Goal: Task Accomplishment & Management: Manage account settings

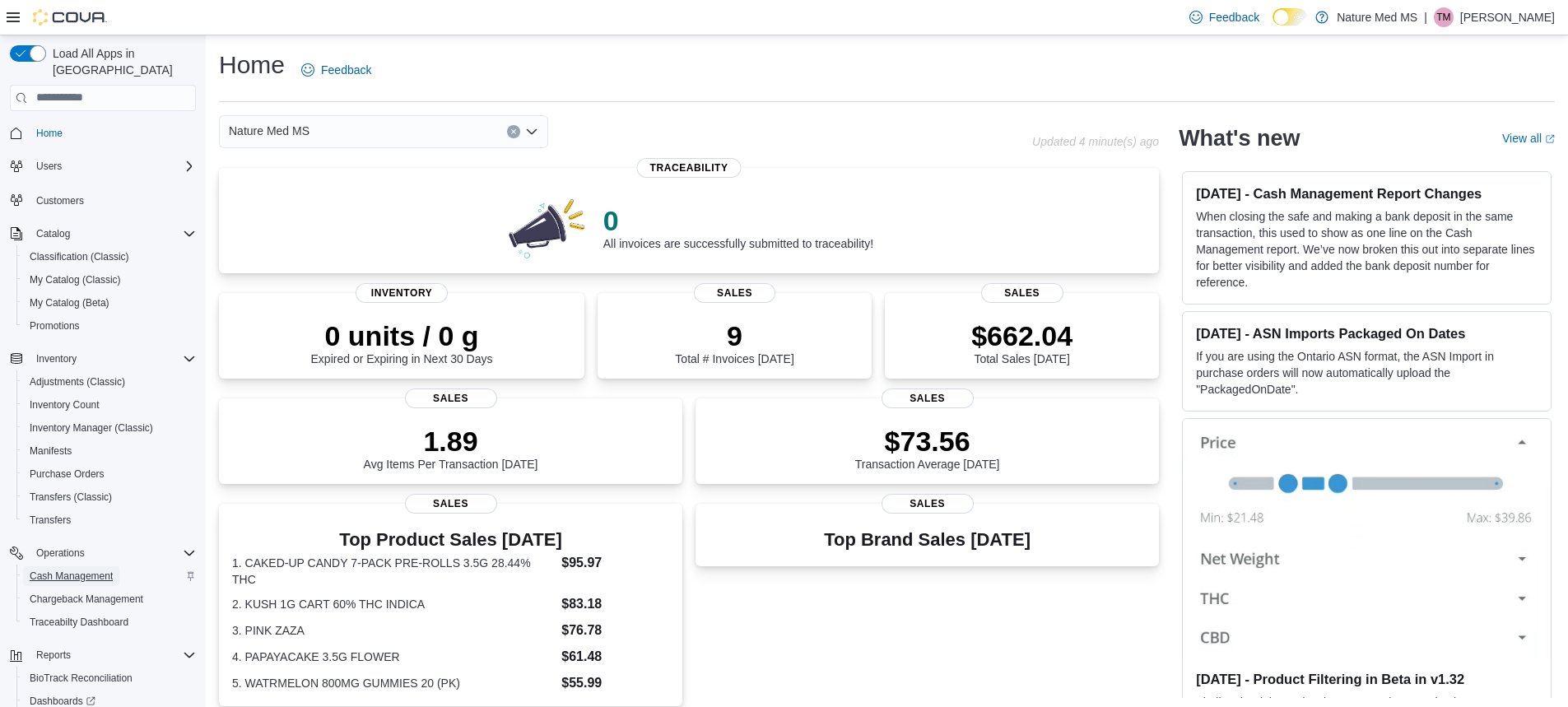
click at [95, 570] on span "Cash Management" at bounding box center [71, 576] width 83 height 13
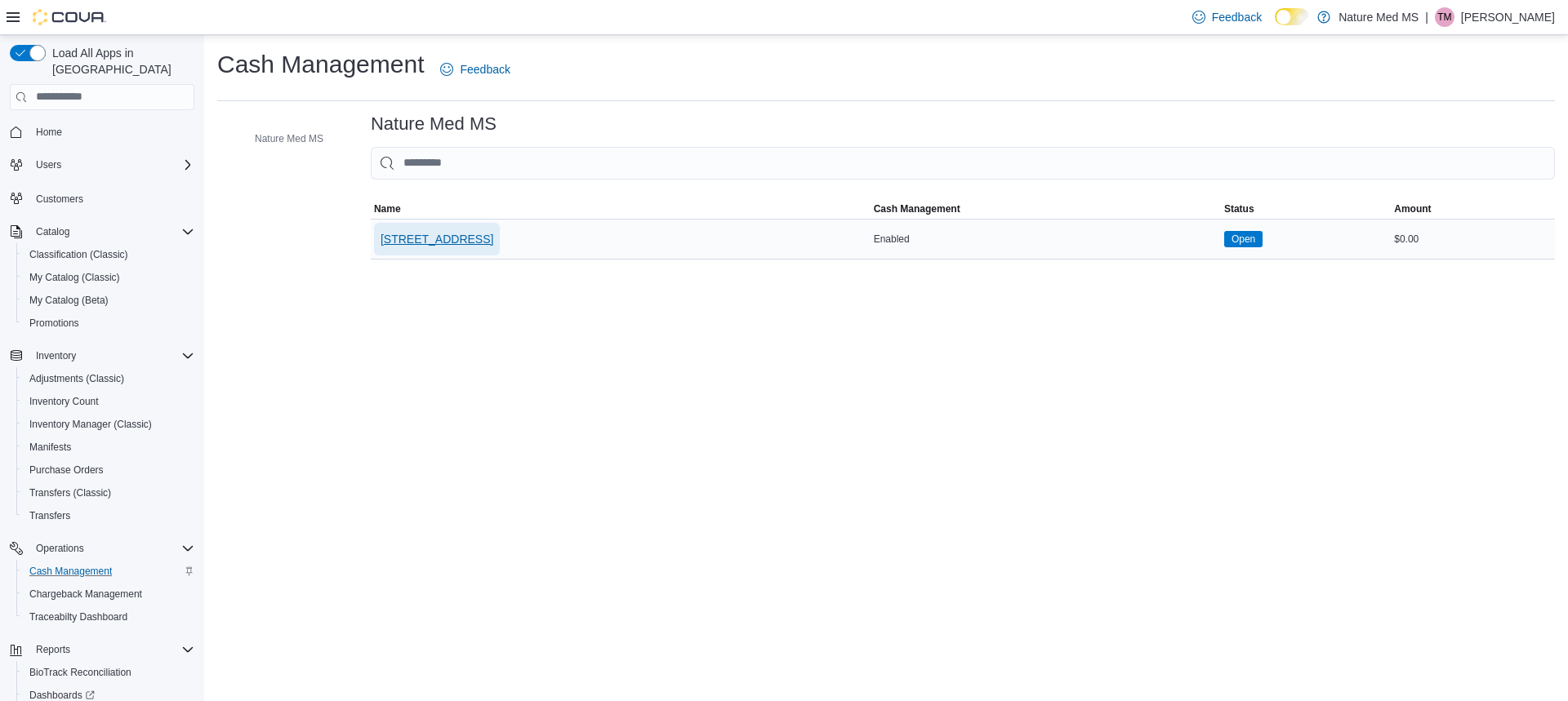
click at [430, 239] on span "[STREET_ADDRESS]" at bounding box center [437, 238] width 113 height 16
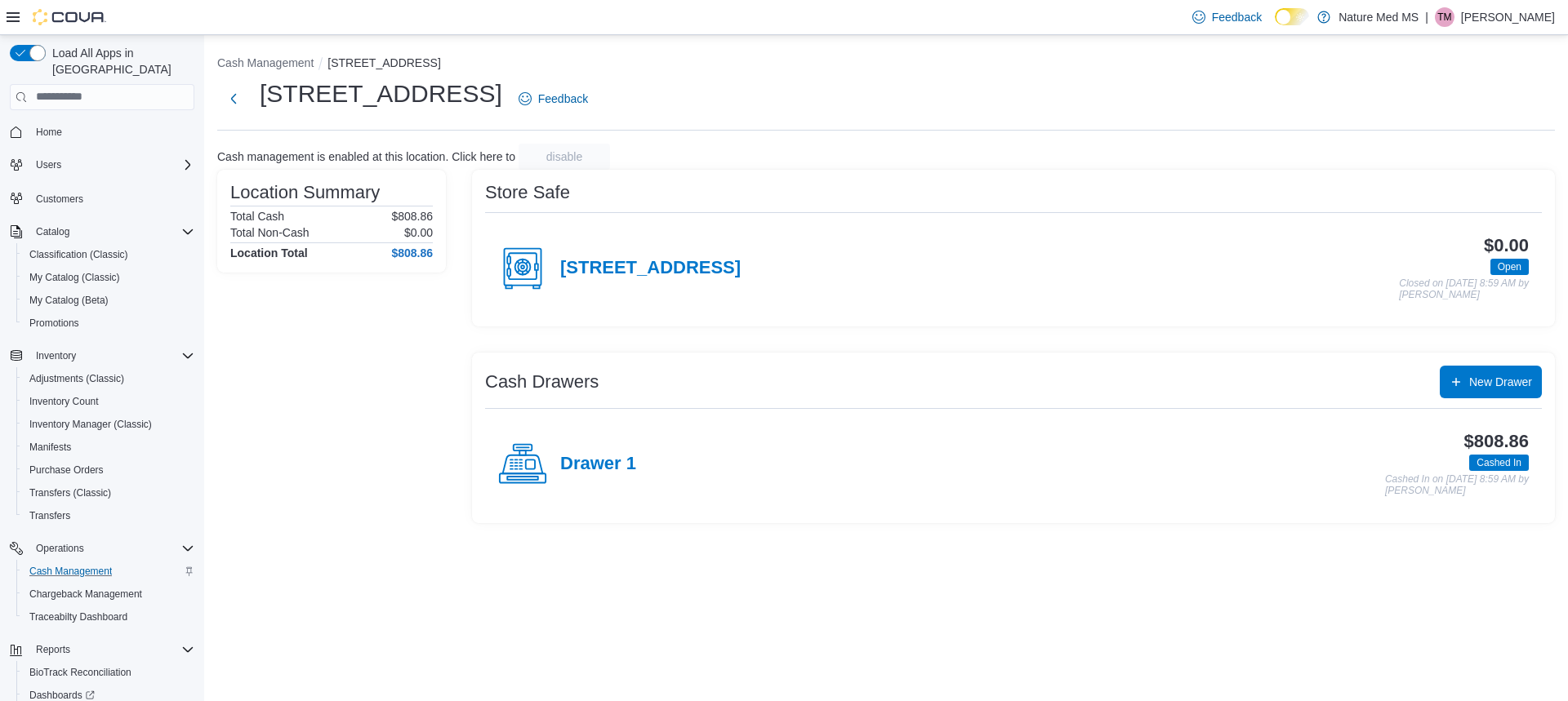
click at [530, 267] on circle at bounding box center [523, 266] width 15 height 15
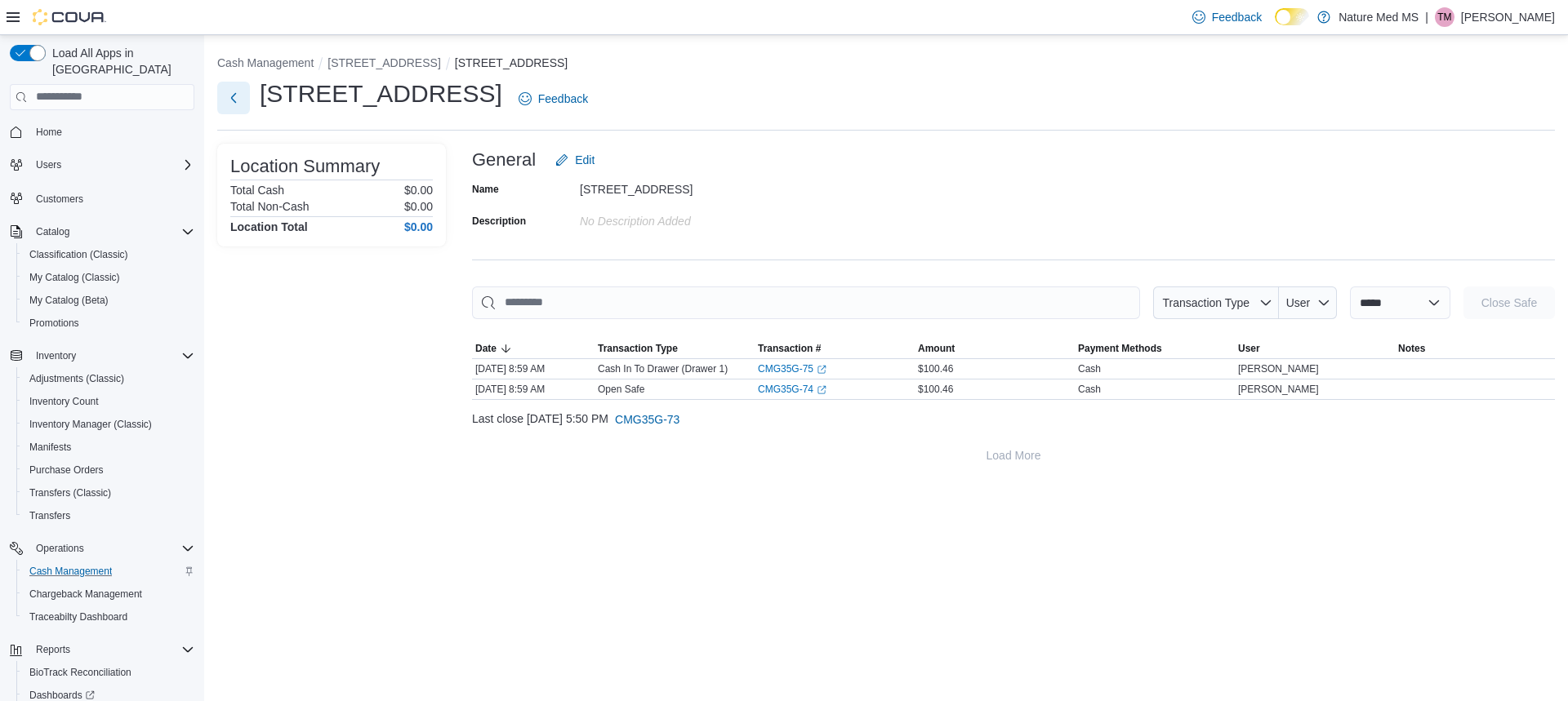
click at [234, 100] on button "Next" at bounding box center [234, 98] width 33 height 33
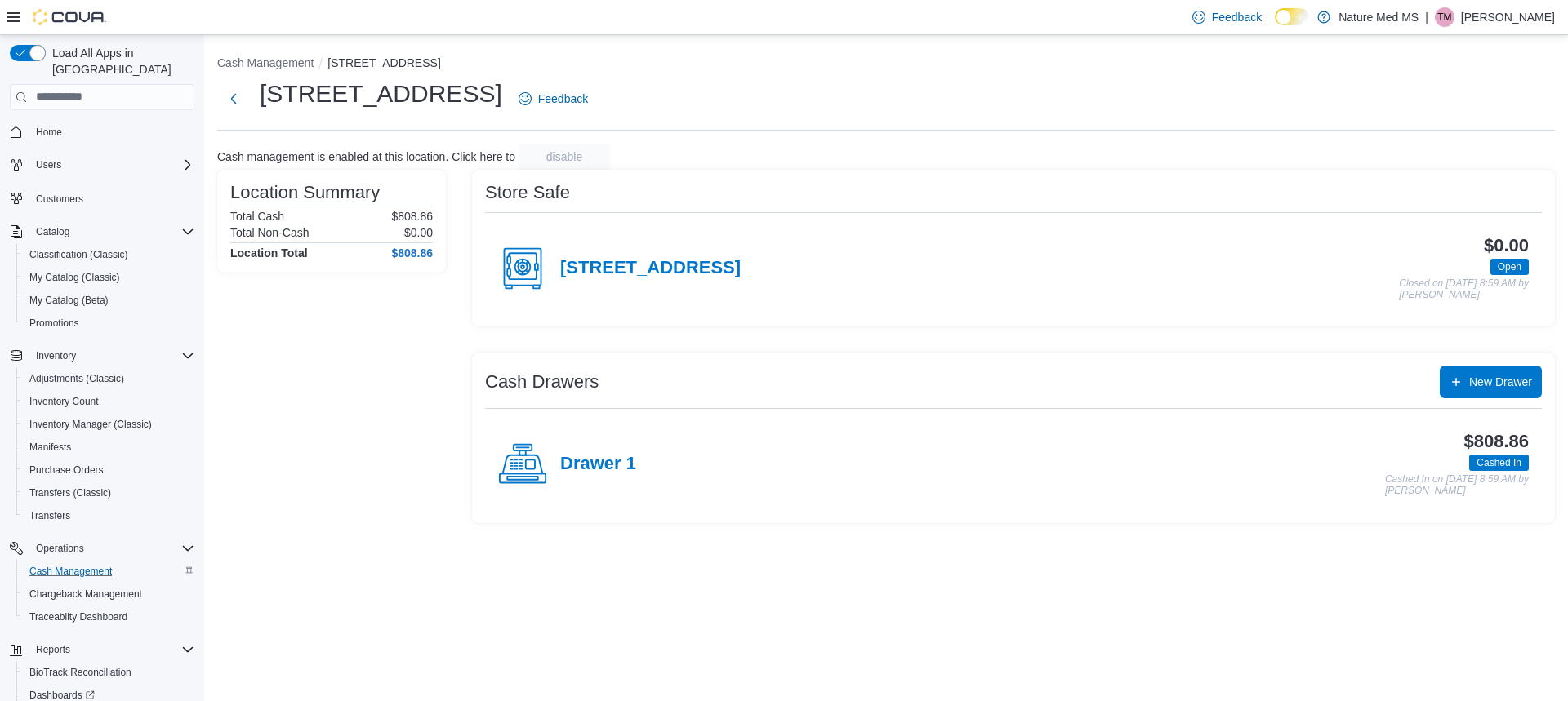
click at [521, 475] on icon at bounding box center [523, 464] width 49 height 49
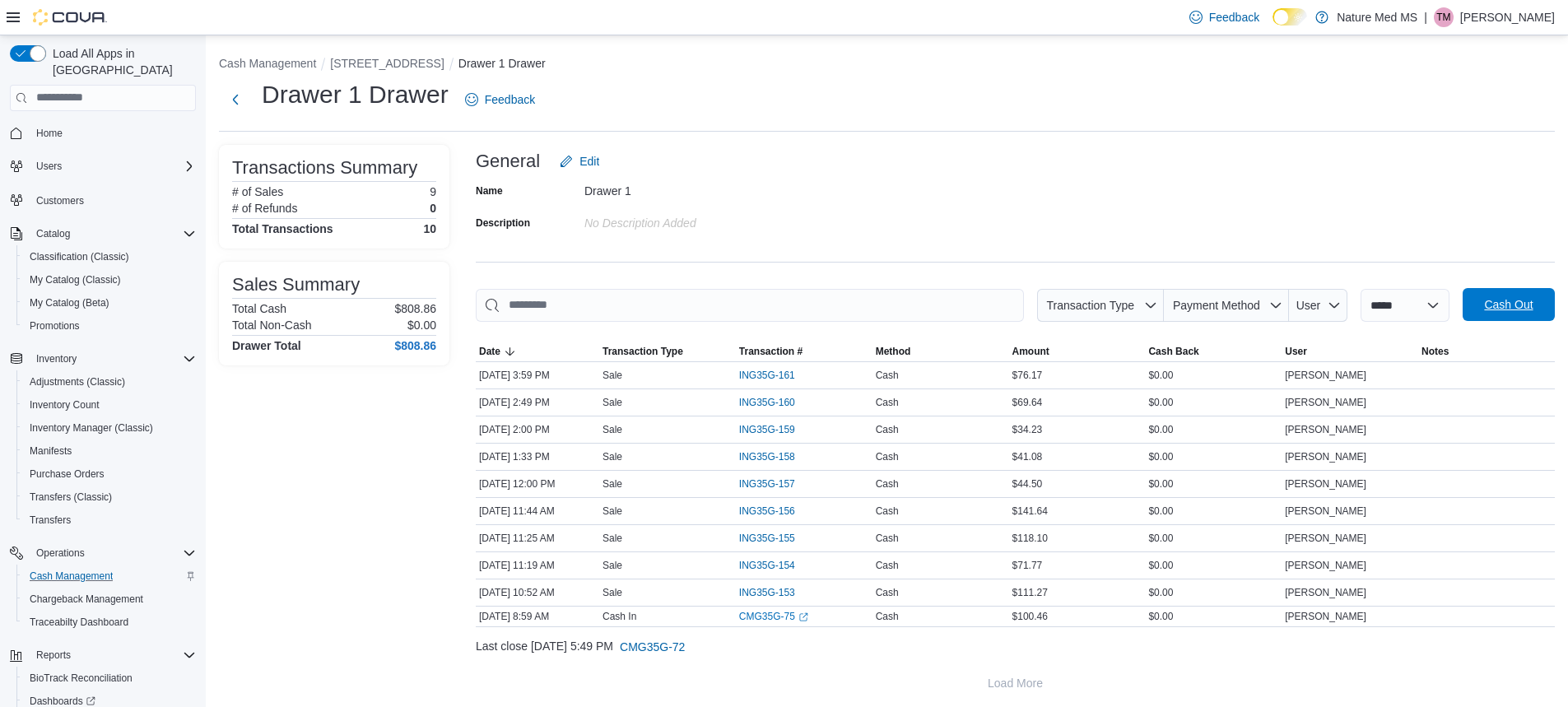
click at [1522, 308] on span "Cash Out" at bounding box center [1507, 304] width 49 height 16
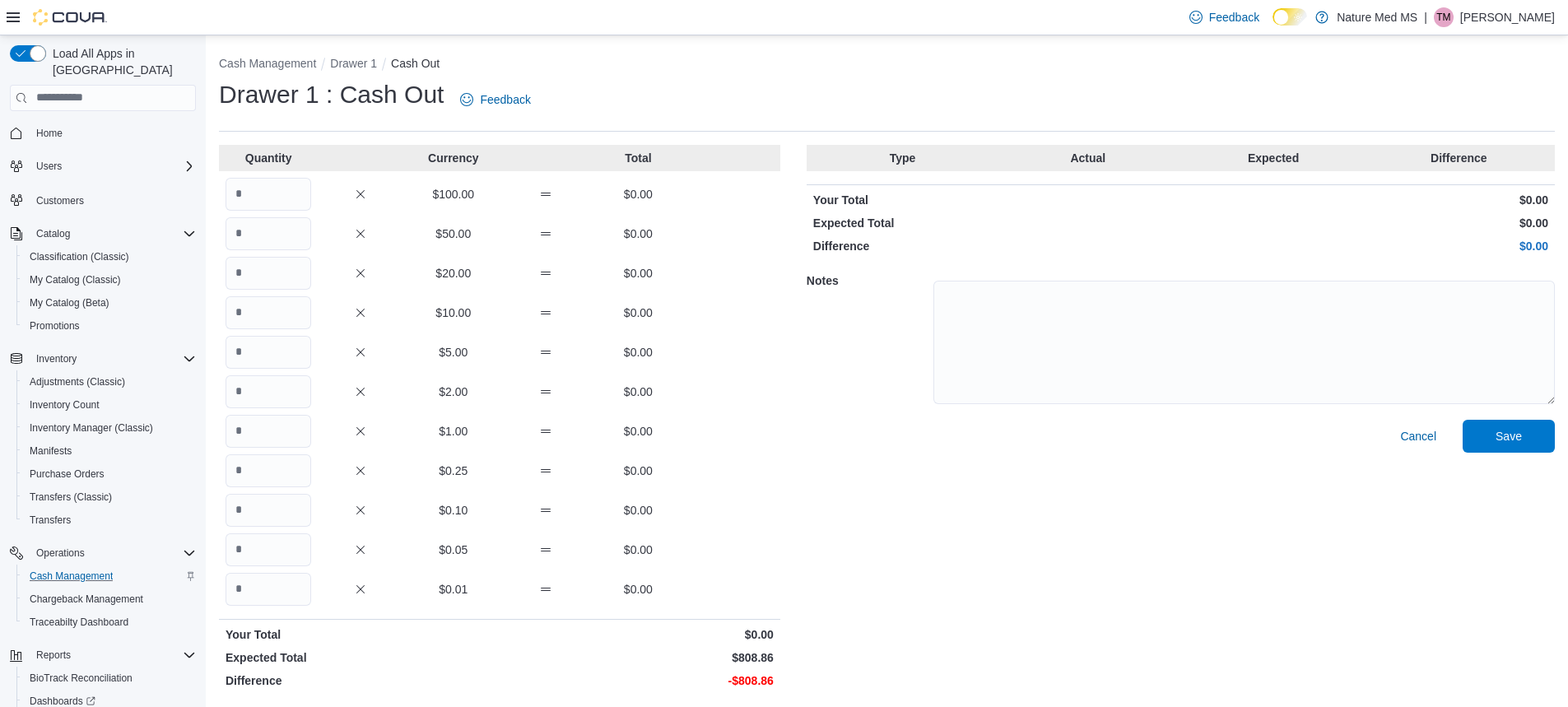
scroll to position [2, 0]
click at [260, 275] on input "Quantity" at bounding box center [268, 271] width 85 height 33
type input "**"
click at [261, 313] on input "Quantity" at bounding box center [268, 311] width 85 height 33
type input "*"
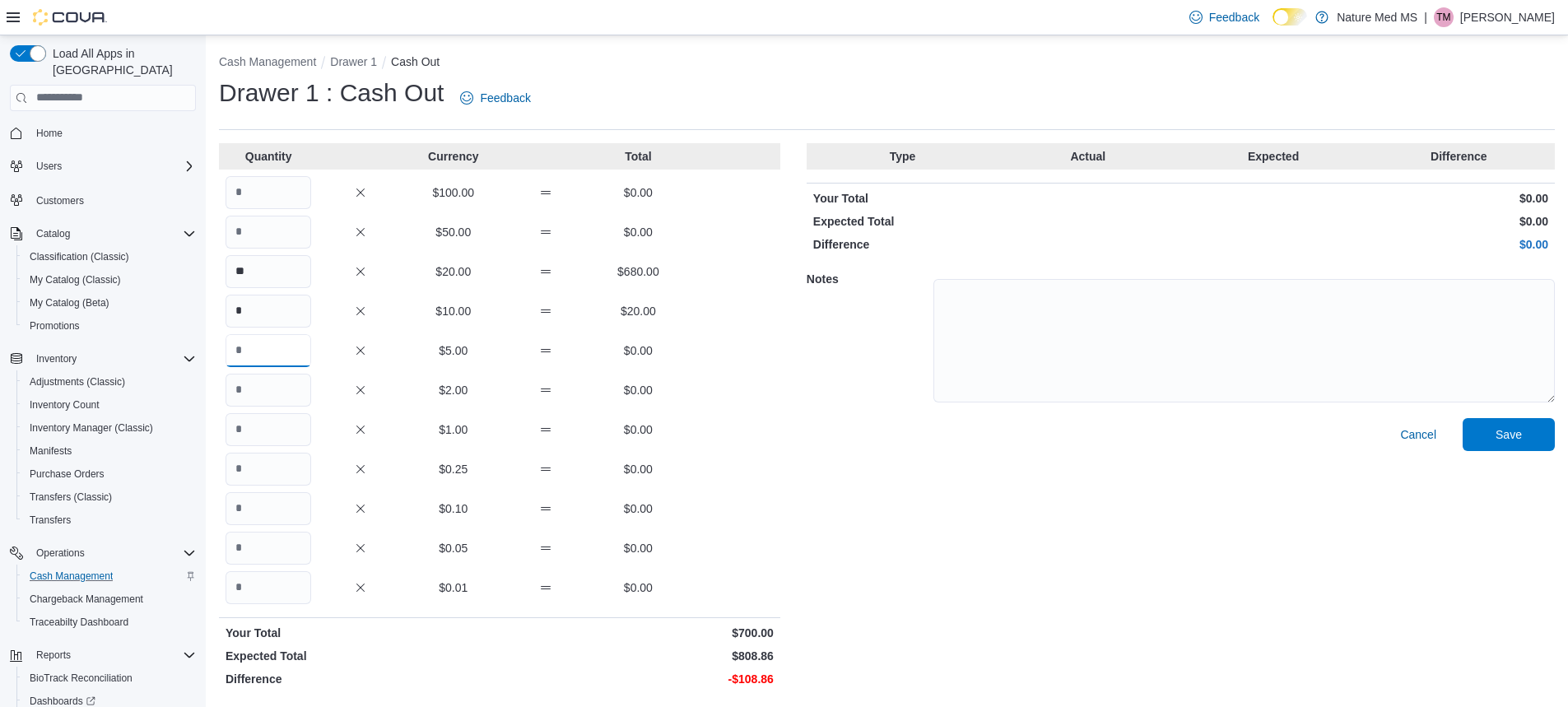
click at [268, 355] on input "Quantity" at bounding box center [268, 351] width 85 height 33
type input "*"
click at [275, 426] on input "Quantity" at bounding box center [268, 430] width 85 height 33
type input "**"
click at [292, 462] on input "Quantity" at bounding box center [268, 469] width 85 height 33
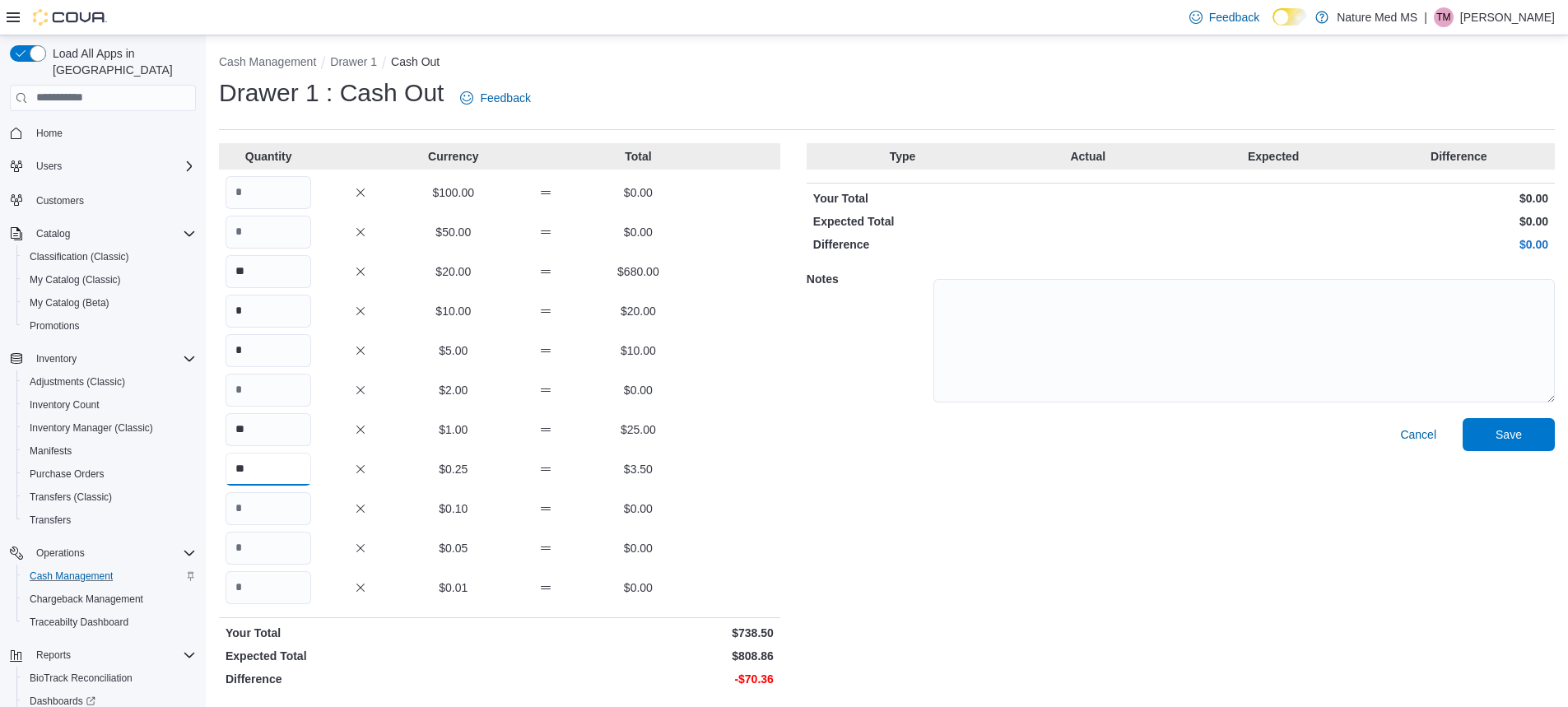
type input "**"
click at [286, 544] on input "Quantity" at bounding box center [268, 548] width 85 height 33
type input "**"
click at [272, 315] on input "*" at bounding box center [268, 311] width 85 height 33
type input "*"
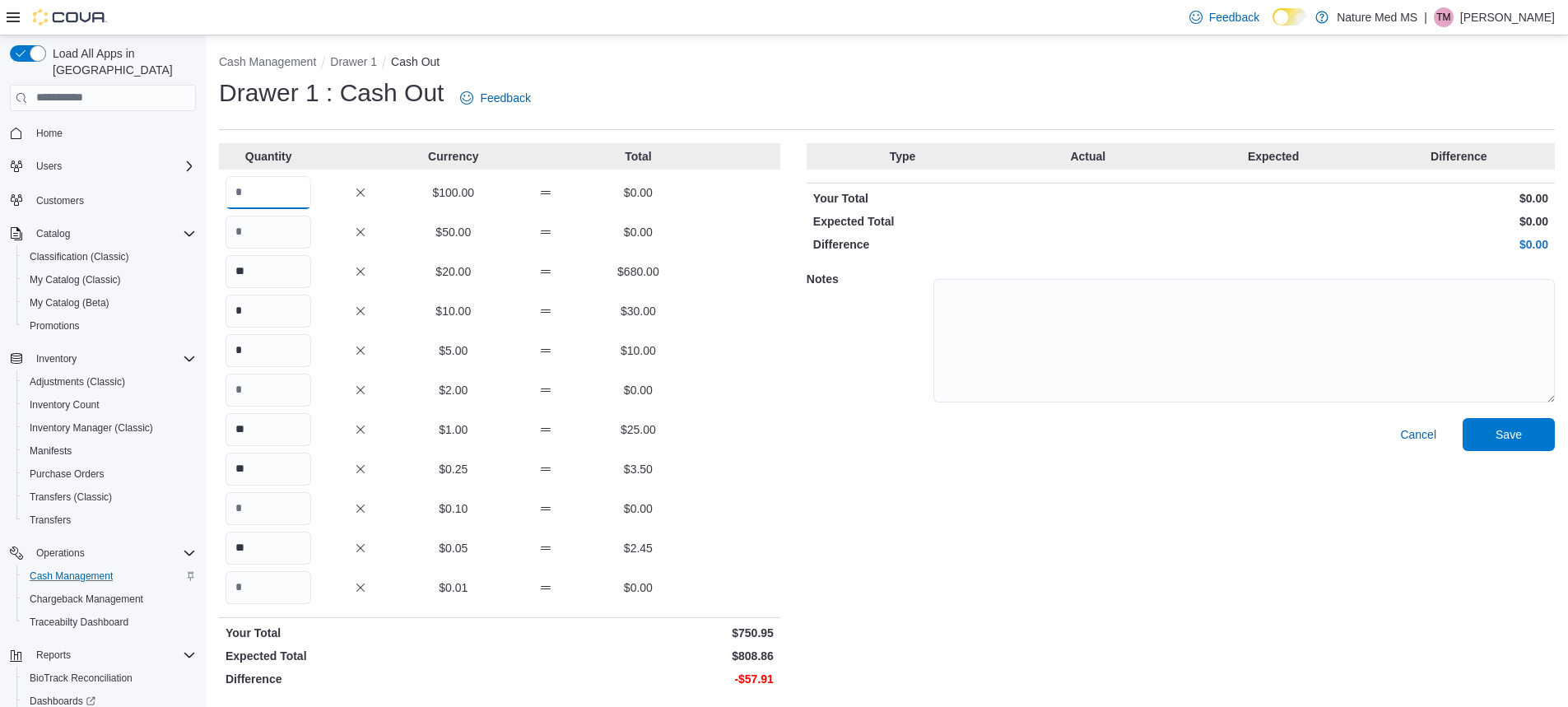
click at [291, 199] on input "Quantity" at bounding box center [268, 193] width 85 height 33
type input "*"
click at [265, 275] on input "**" at bounding box center [268, 271] width 85 height 33
type input "*"
click at [263, 322] on input "*" at bounding box center [268, 311] width 85 height 33
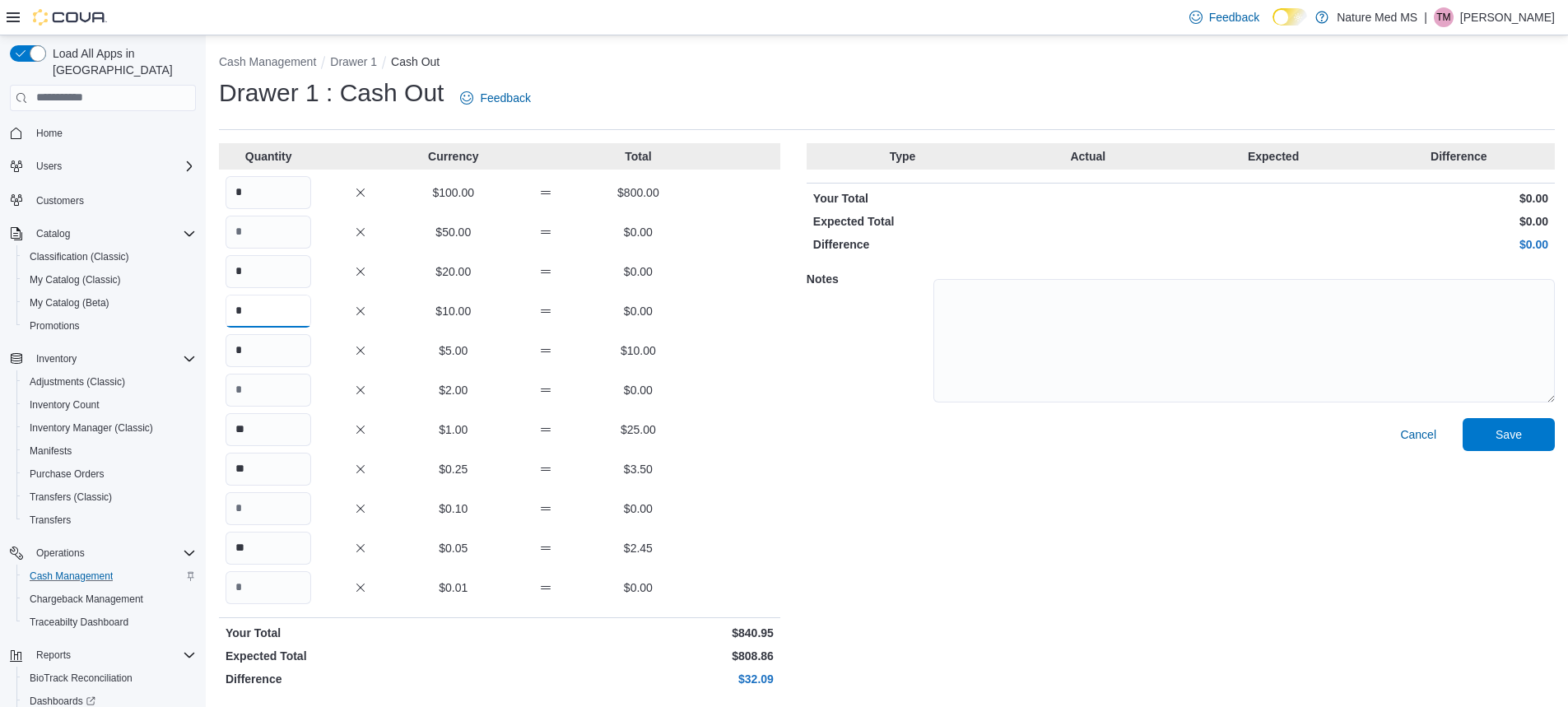
type input "*"
drag, startPoint x: 267, startPoint y: 356, endPoint x: 266, endPoint y: 336, distance: 20.0
click at [267, 346] on input "*" at bounding box center [268, 351] width 85 height 33
type input "*"
click at [277, 426] on input "**" at bounding box center [268, 430] width 85 height 33
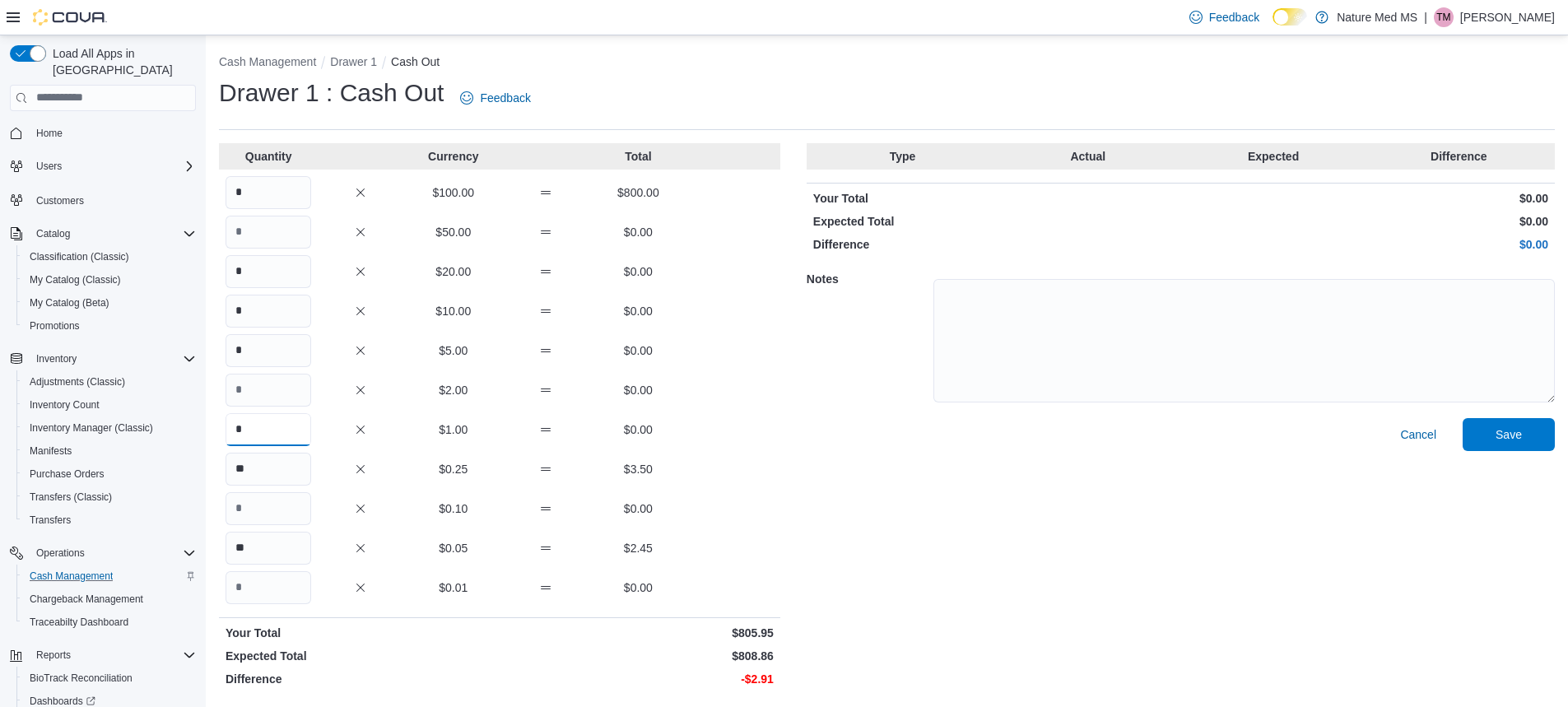
type input "*"
click at [296, 460] on input "**" at bounding box center [268, 469] width 85 height 33
type input "*"
click at [292, 548] on input "**" at bounding box center [268, 548] width 85 height 33
type input "*"
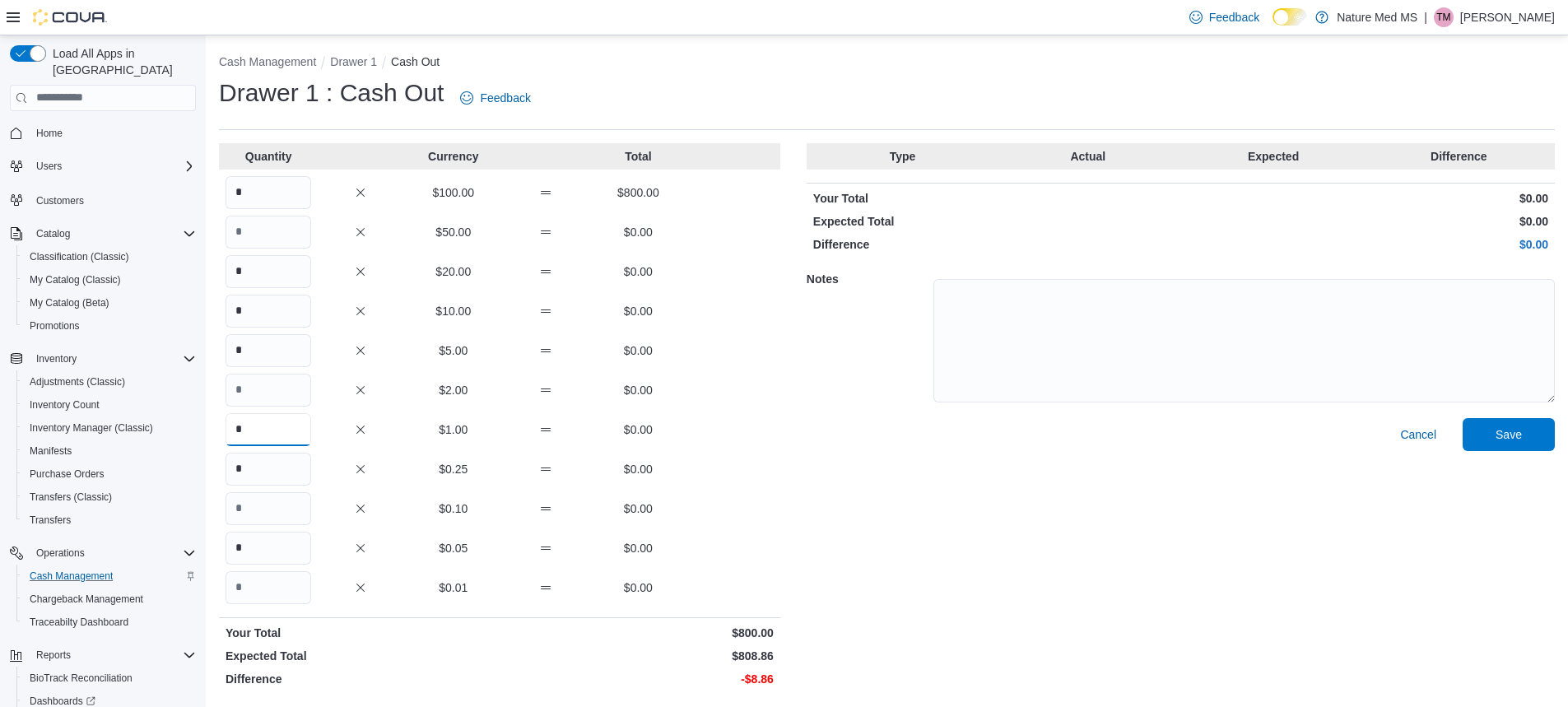
click at [265, 433] on input "*" at bounding box center [268, 430] width 85 height 33
drag, startPoint x: 265, startPoint y: 433, endPoint x: 292, endPoint y: 433, distance: 27.0
click at [292, 433] on input "*" at bounding box center [268, 430] width 85 height 33
type input "*"
click at [267, 595] on input "Quantity" at bounding box center [268, 588] width 85 height 33
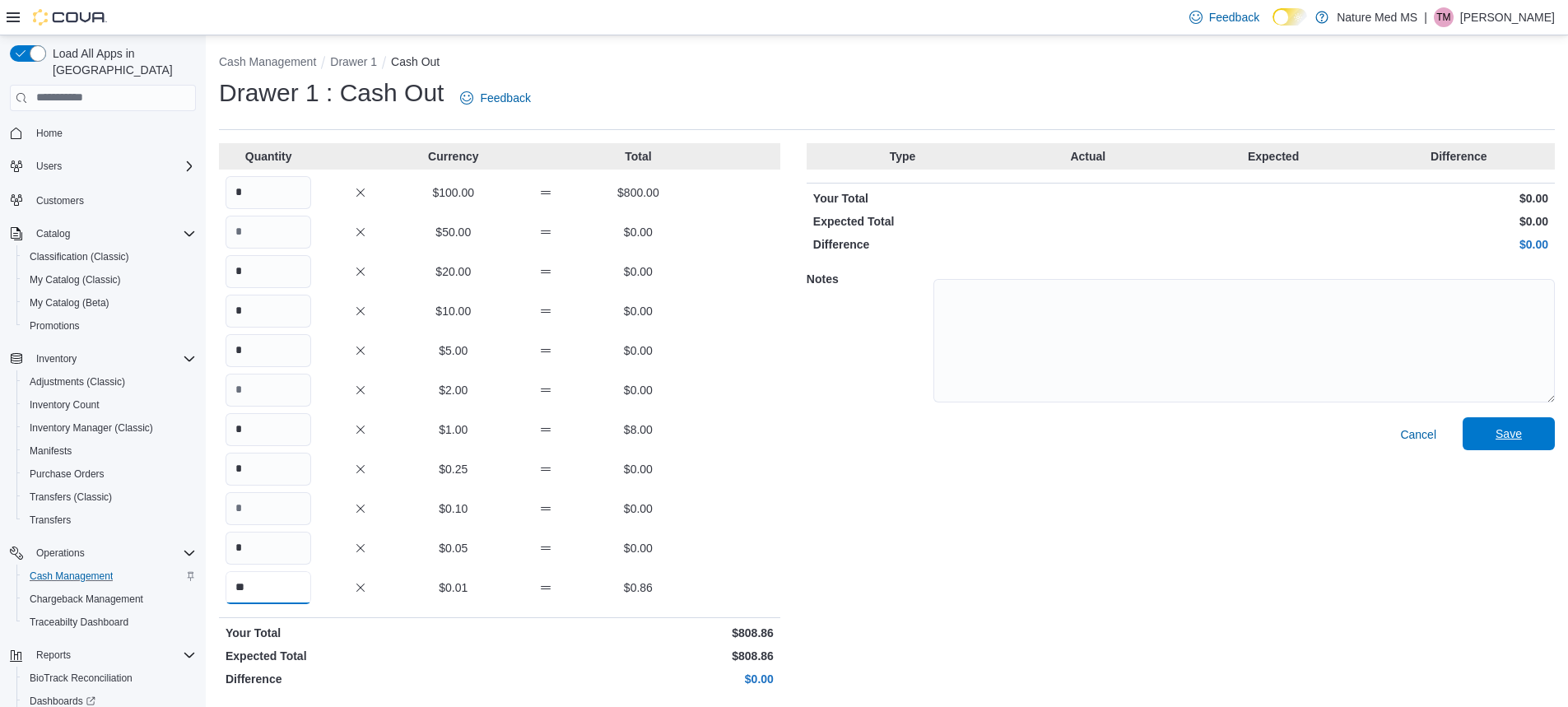
type input "**"
click at [1517, 432] on span "Save" at bounding box center [1508, 433] width 26 height 16
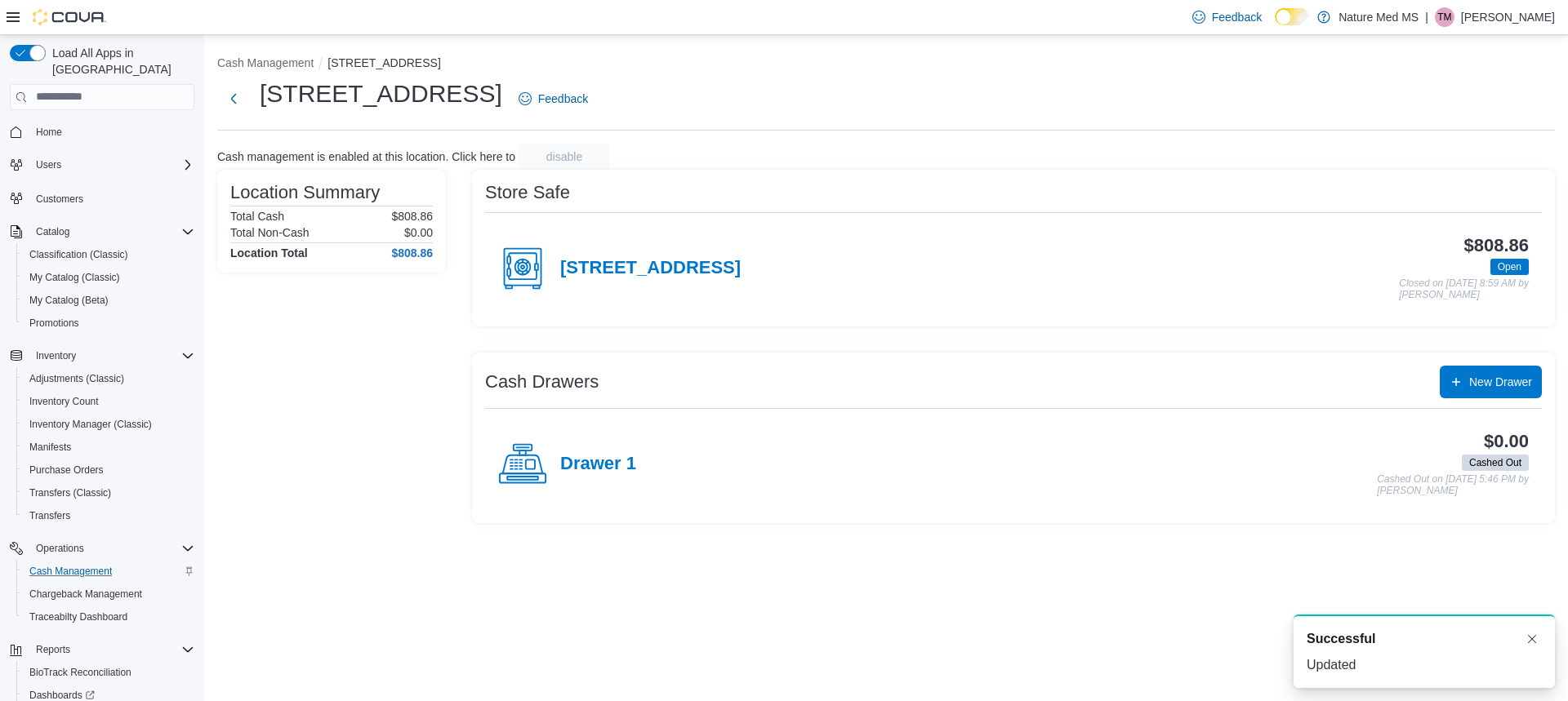
click at [527, 274] on icon at bounding box center [523, 269] width 49 height 49
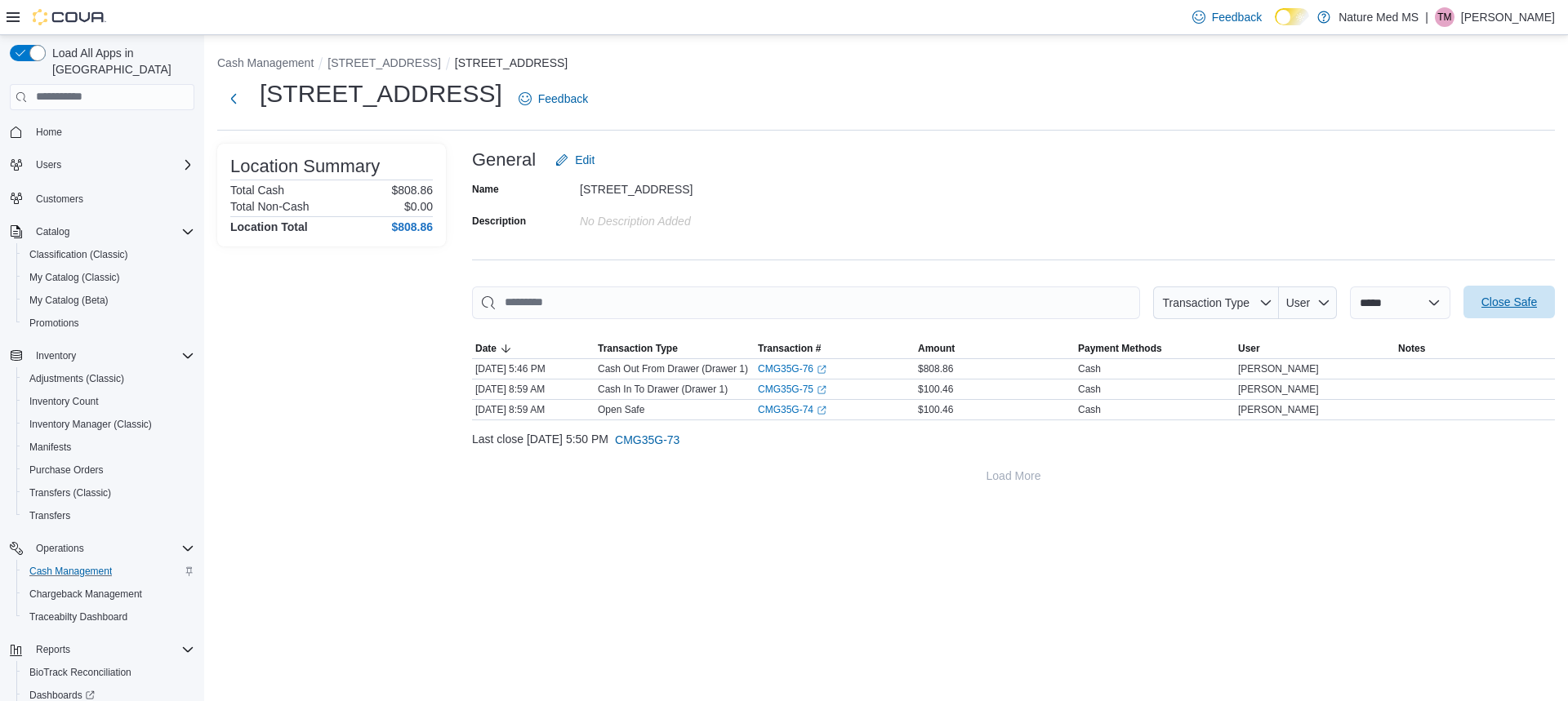
click at [1502, 301] on span "Close Safe" at bounding box center [1510, 301] width 56 height 16
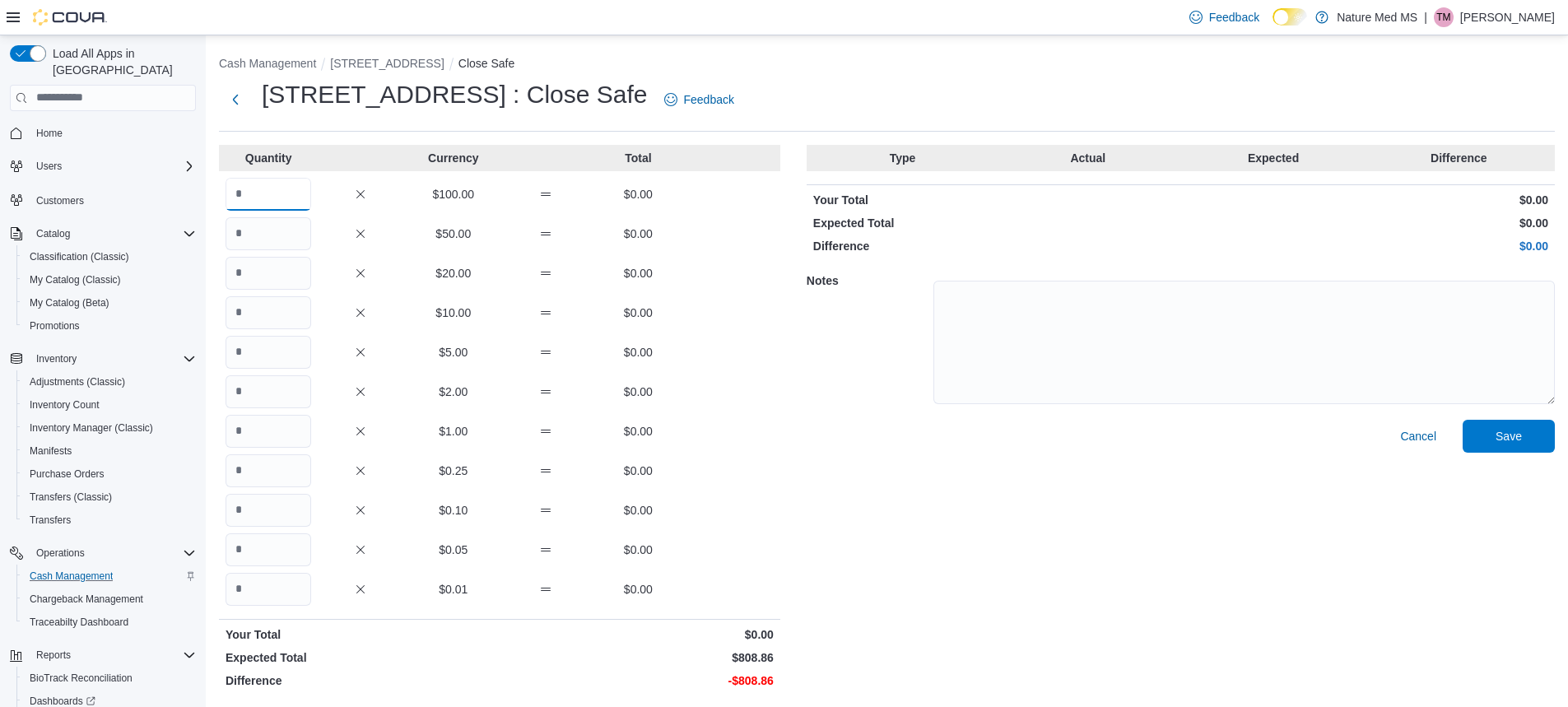
click at [286, 198] on input "Quantity" at bounding box center [268, 194] width 85 height 33
type input "*"
click at [299, 438] on input "Quantity" at bounding box center [268, 431] width 85 height 33
type input "*"
click at [281, 589] on input "Quantity" at bounding box center [268, 589] width 85 height 33
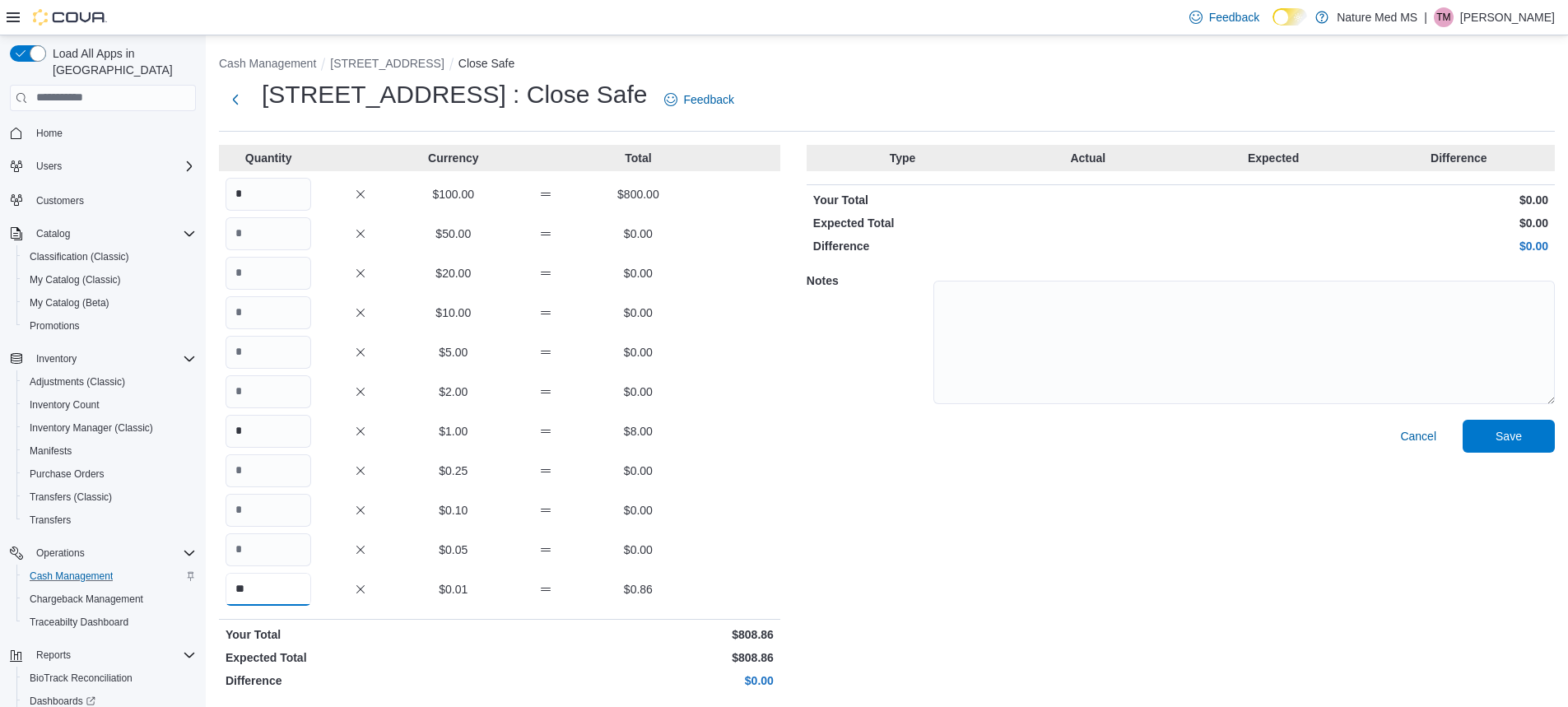
scroll to position [2, 0]
type input "**"
click at [1522, 431] on span "Save" at bounding box center [1508, 433] width 26 height 16
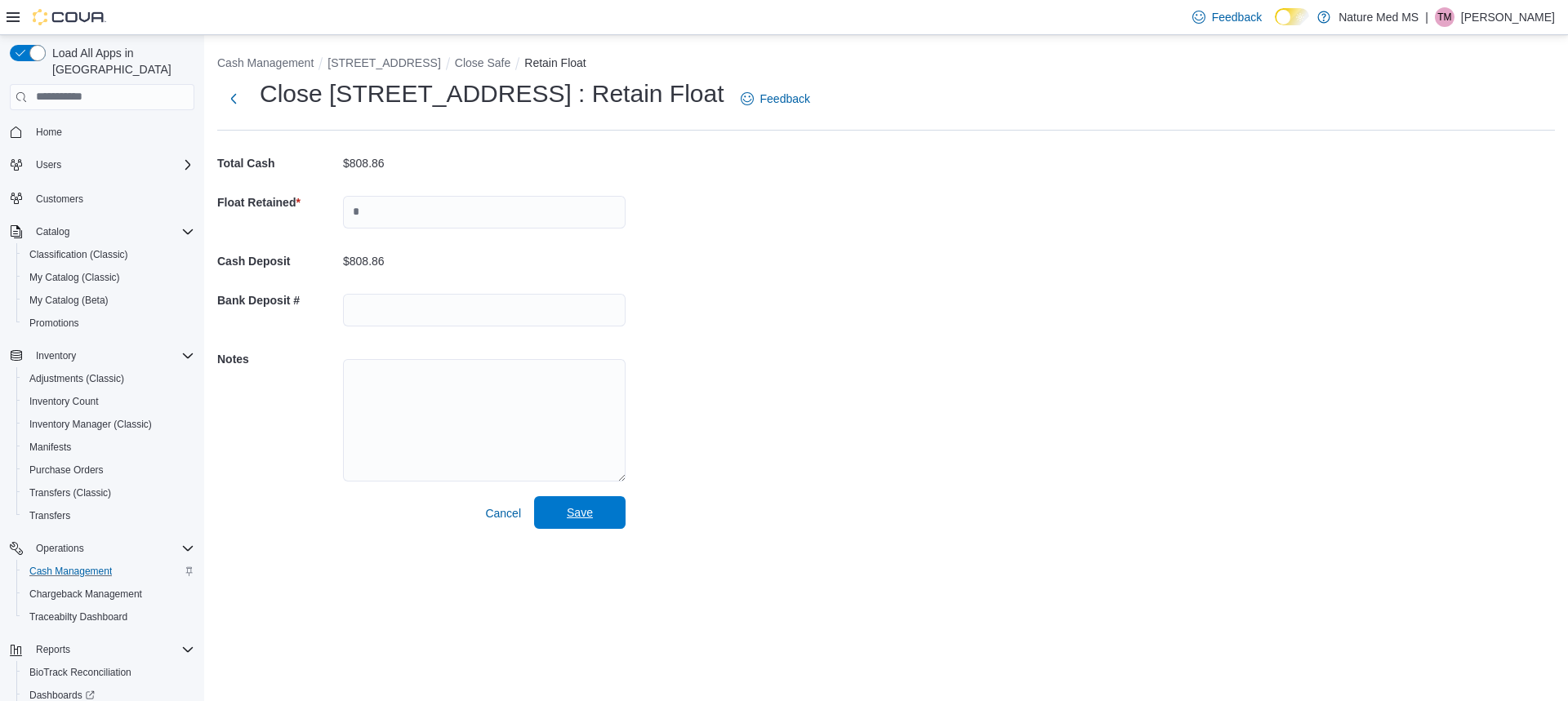
click at [587, 516] on span "Save" at bounding box center [580, 512] width 26 height 16
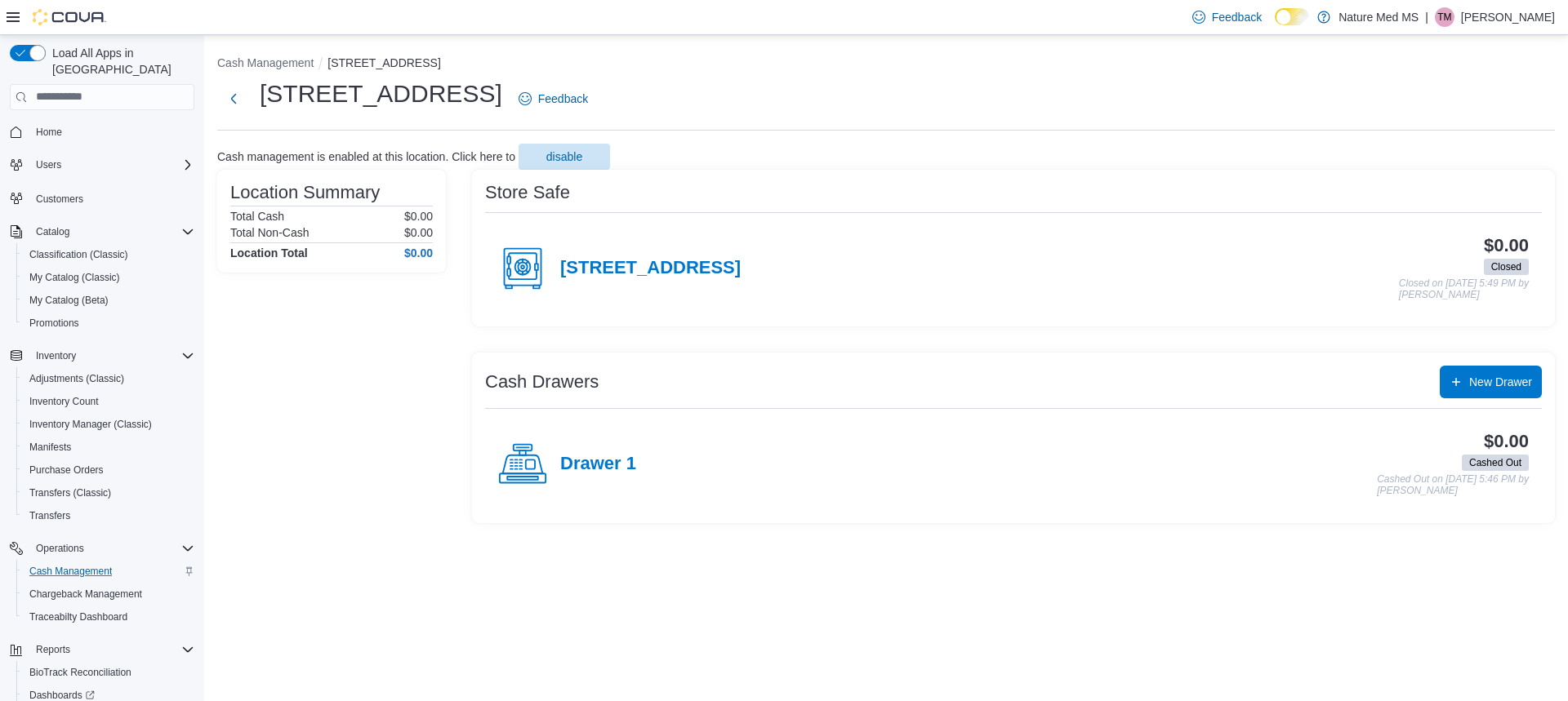
click at [519, 476] on icon at bounding box center [523, 464] width 49 height 49
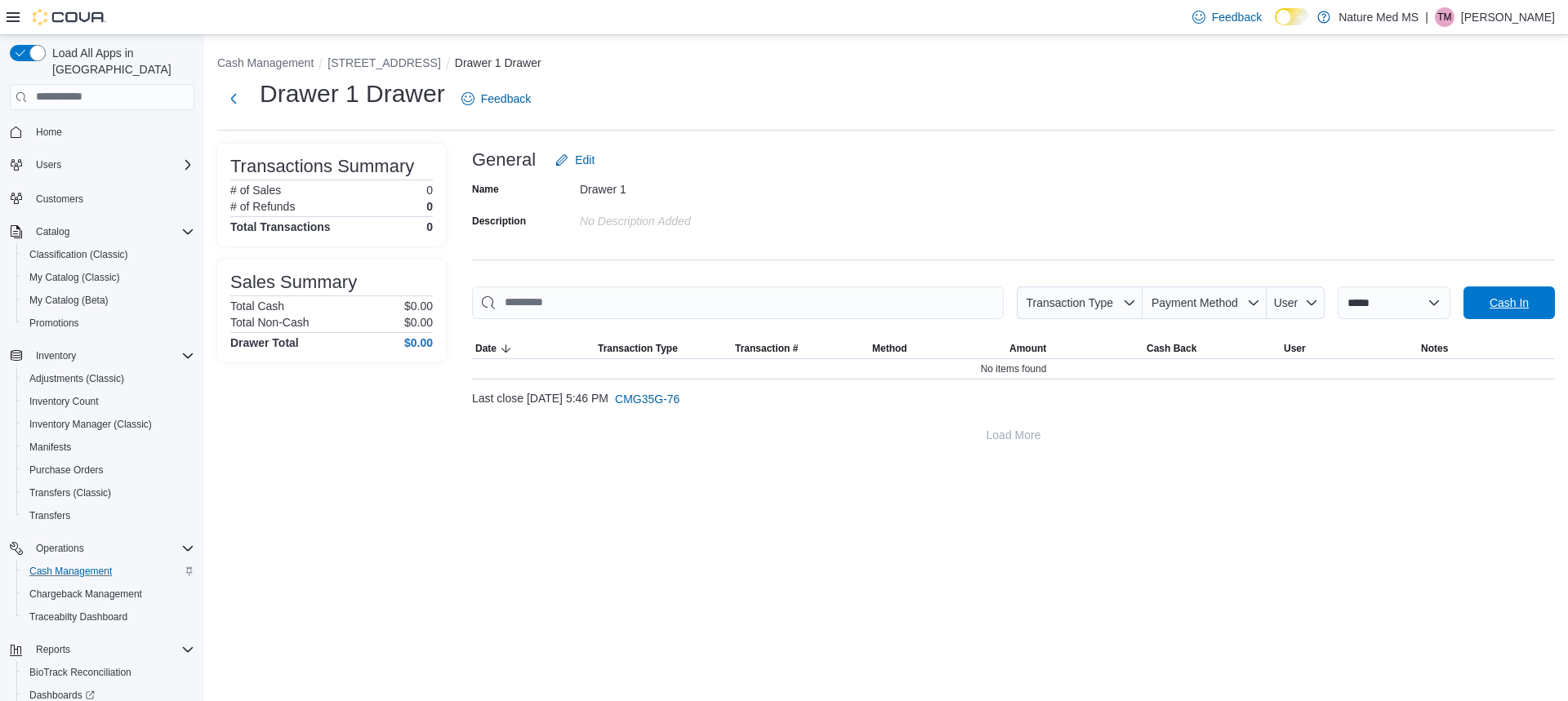
drag, startPoint x: 1511, startPoint y: 298, endPoint x: 1497, endPoint y: 293, distance: 14.9
click at [1506, 298] on span "Cash In" at bounding box center [1510, 302] width 39 height 16
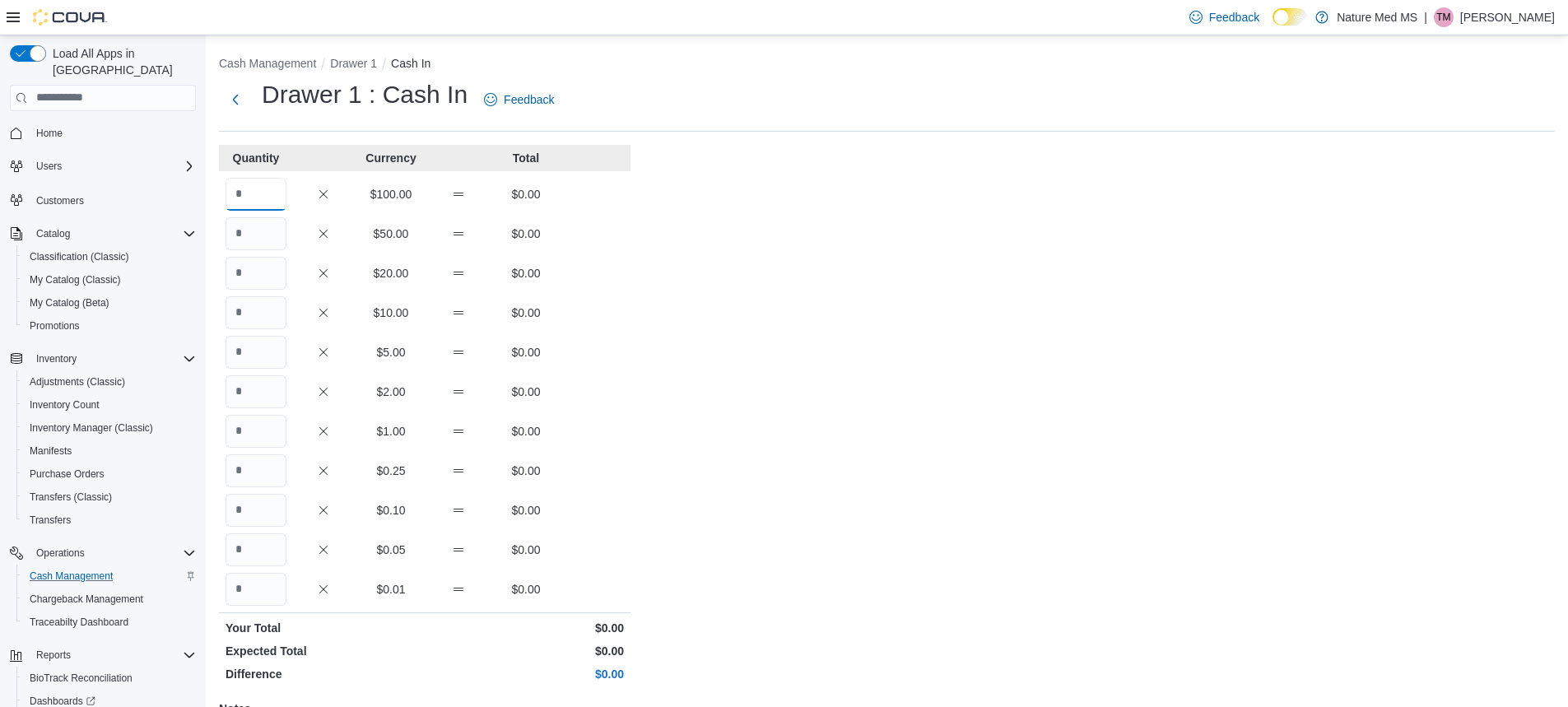
click at [275, 198] on input "Quantity" at bounding box center [255, 194] width 61 height 33
type input "*"
click at [272, 592] on input "Quantity" at bounding box center [255, 589] width 61 height 33
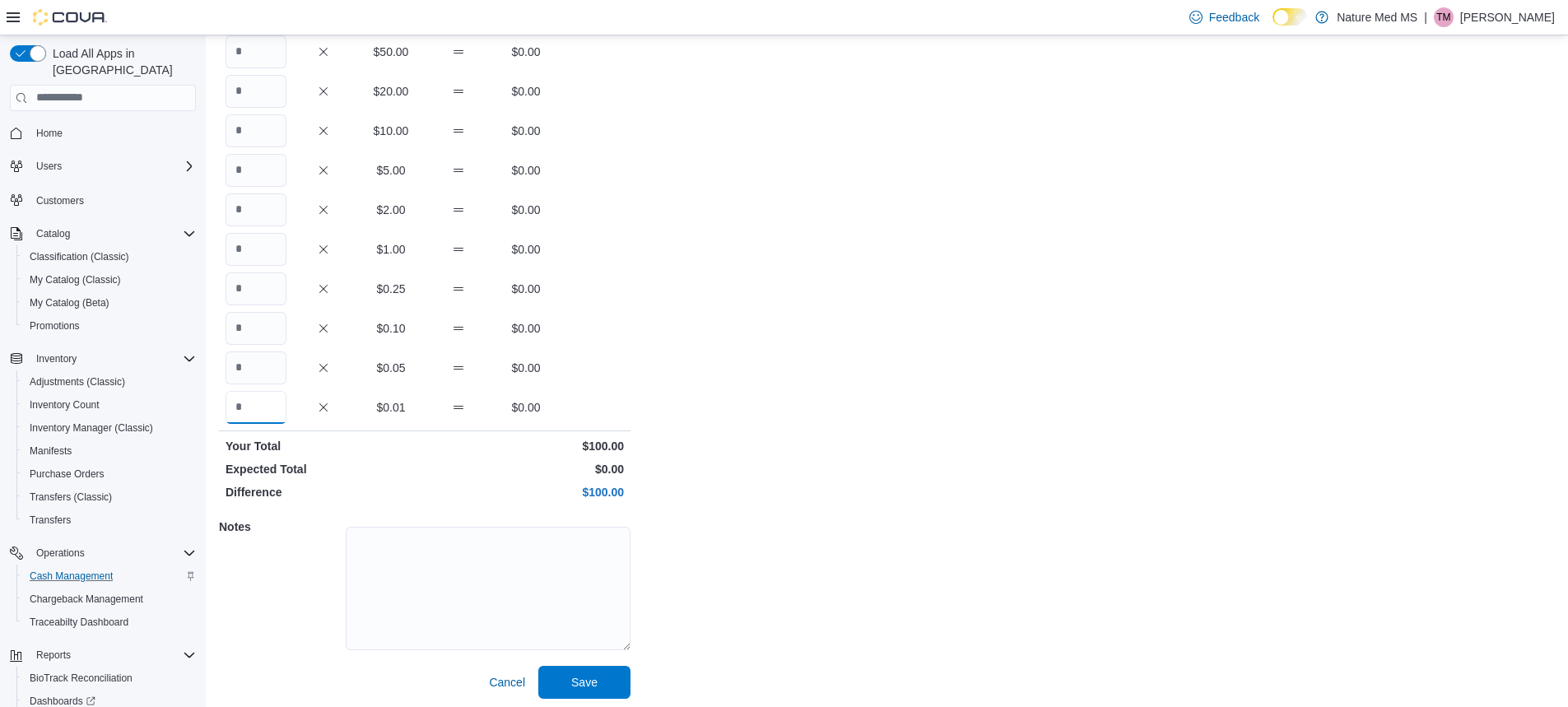
scroll to position [187, 0]
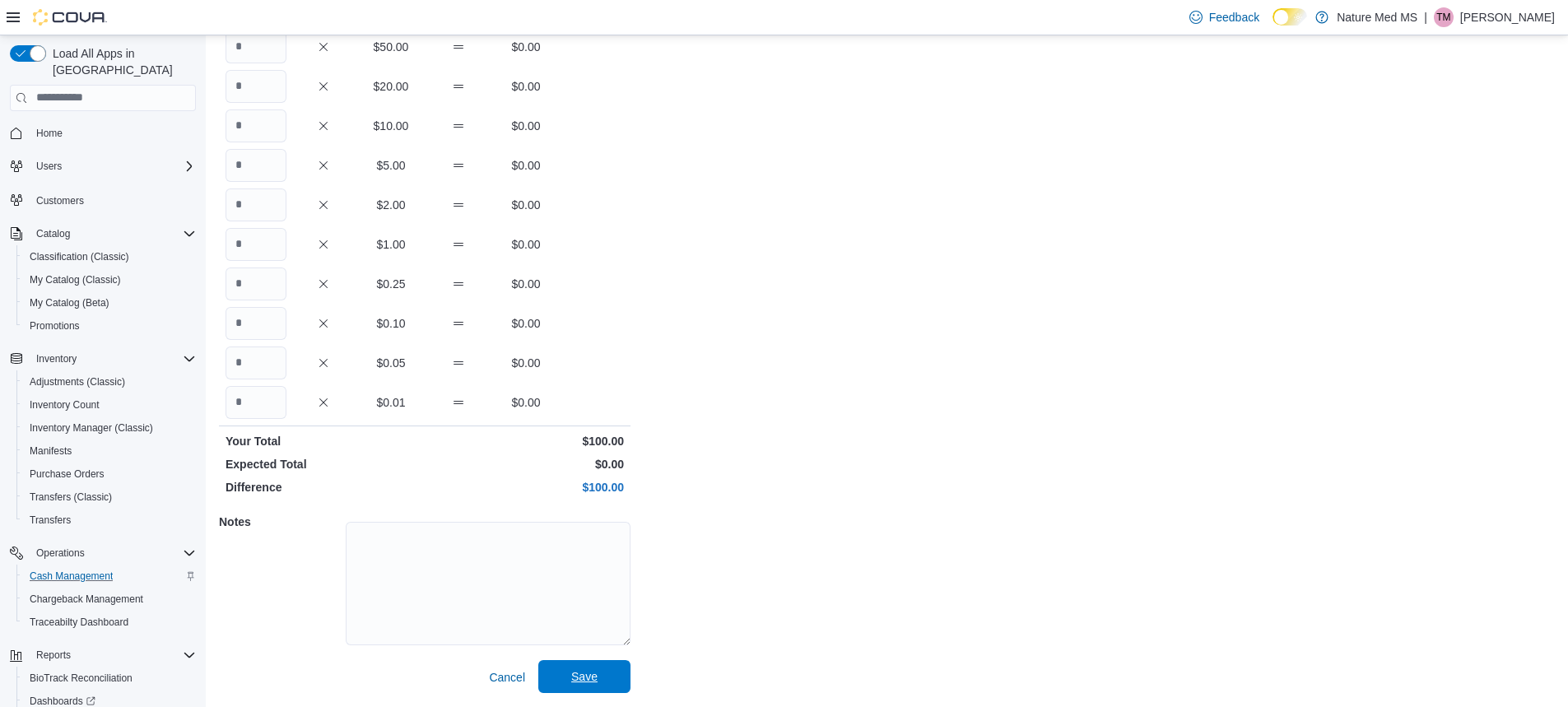
click at [592, 677] on span "Save" at bounding box center [584, 676] width 26 height 16
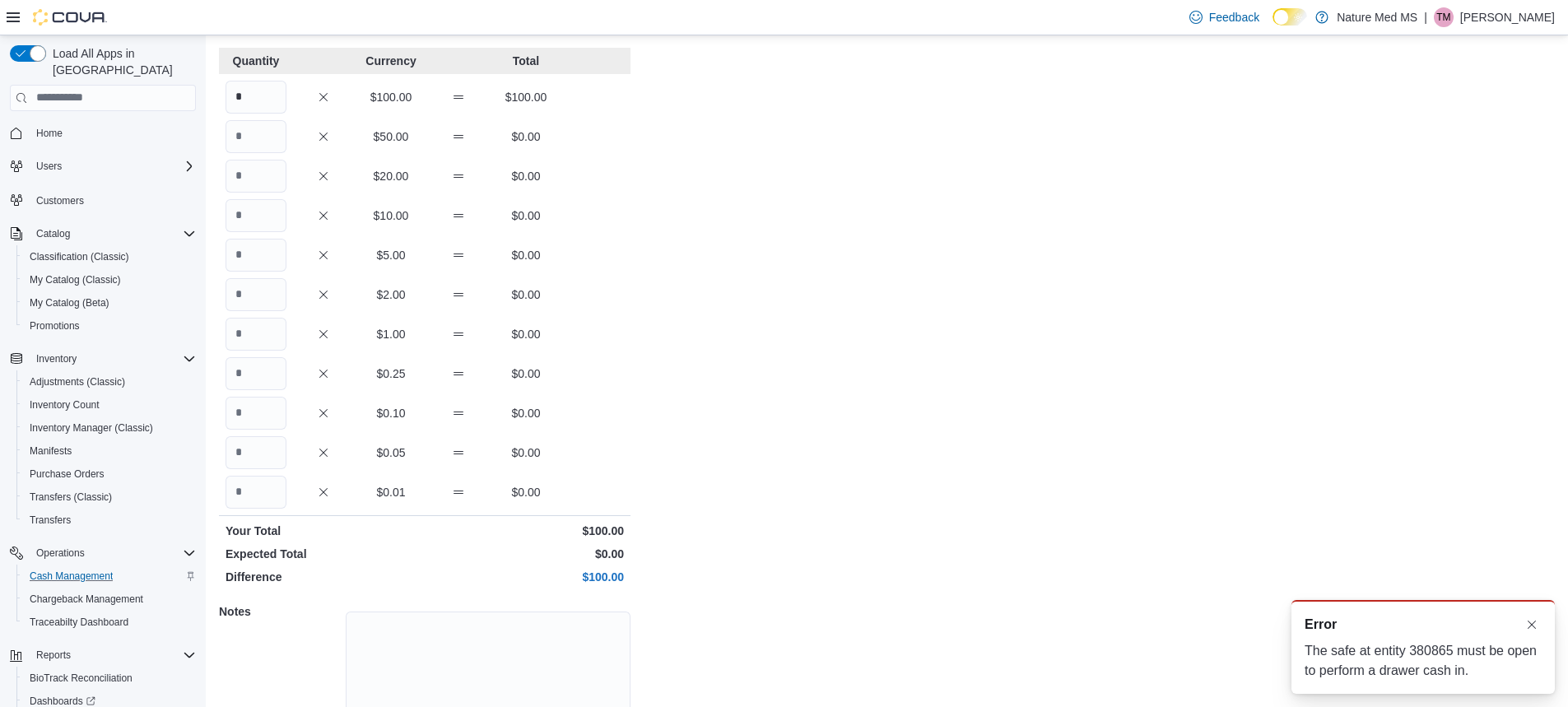
scroll to position [0, 0]
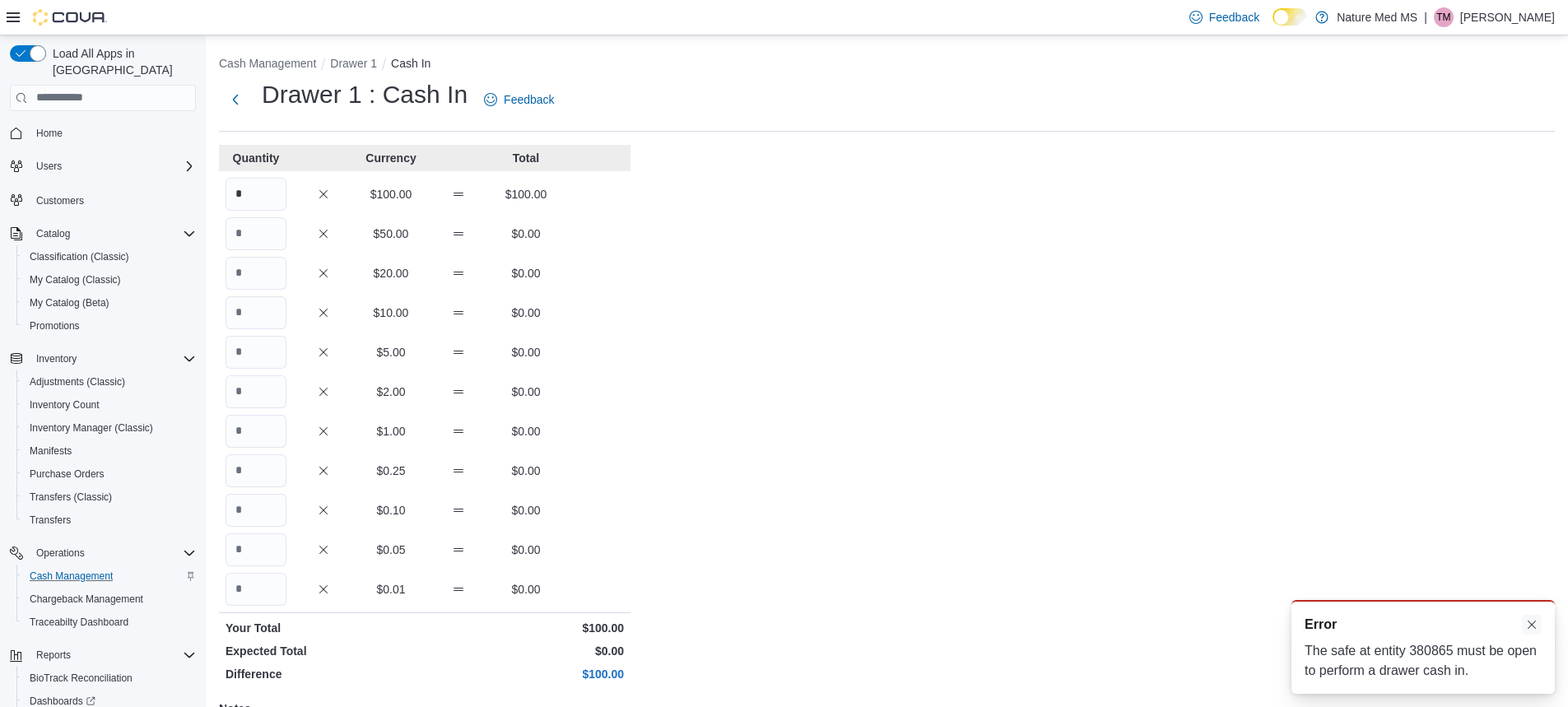
drag, startPoint x: 1528, startPoint y: 624, endPoint x: 1515, endPoint y: 627, distance: 13.3
click at [1521, 625] on div "A new notification appears Error The safe at entity 380865 must be open to perf…" at bounding box center [1422, 647] width 263 height 94
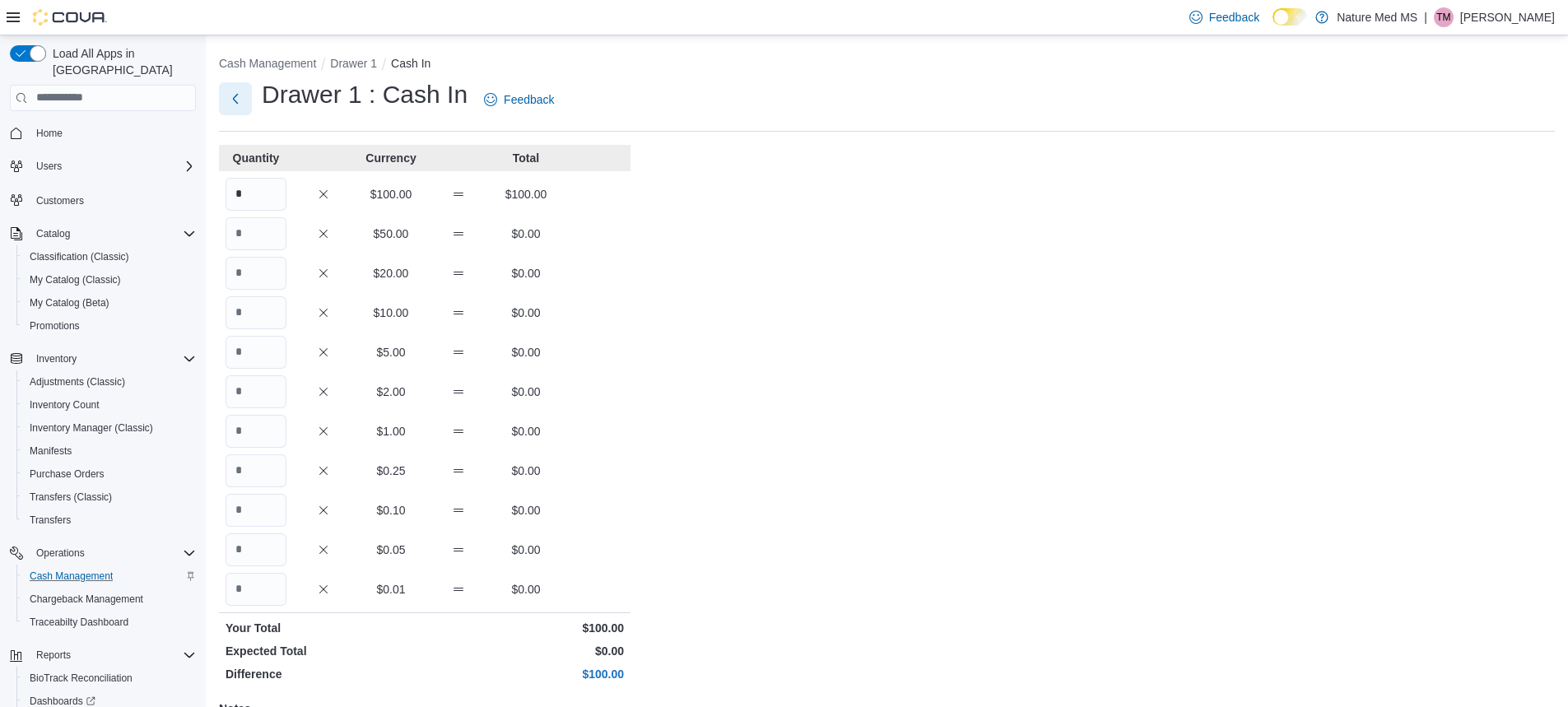
click at [231, 101] on button "Next" at bounding box center [235, 99] width 33 height 33
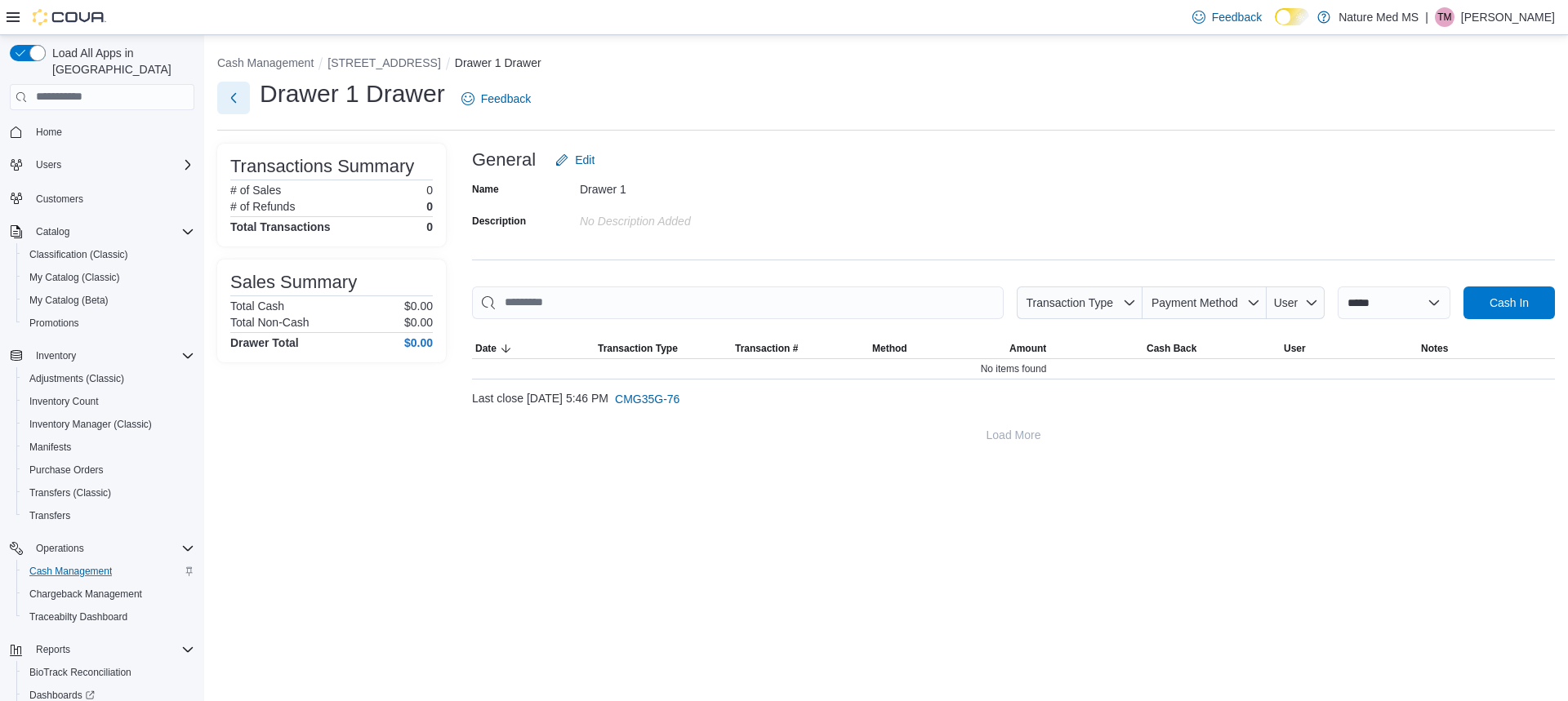
click at [230, 100] on button "Next" at bounding box center [234, 98] width 33 height 33
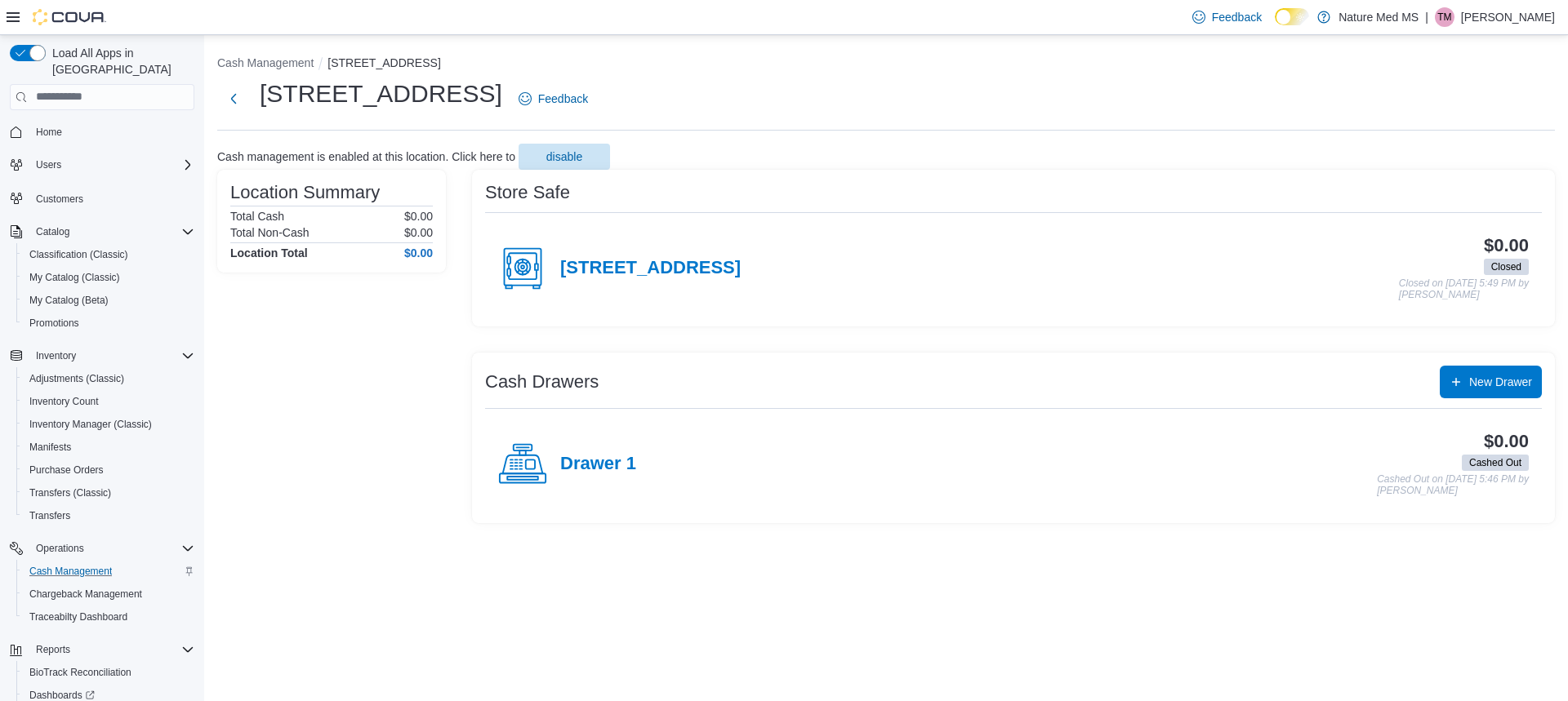
click at [522, 270] on icon at bounding box center [523, 269] width 49 height 49
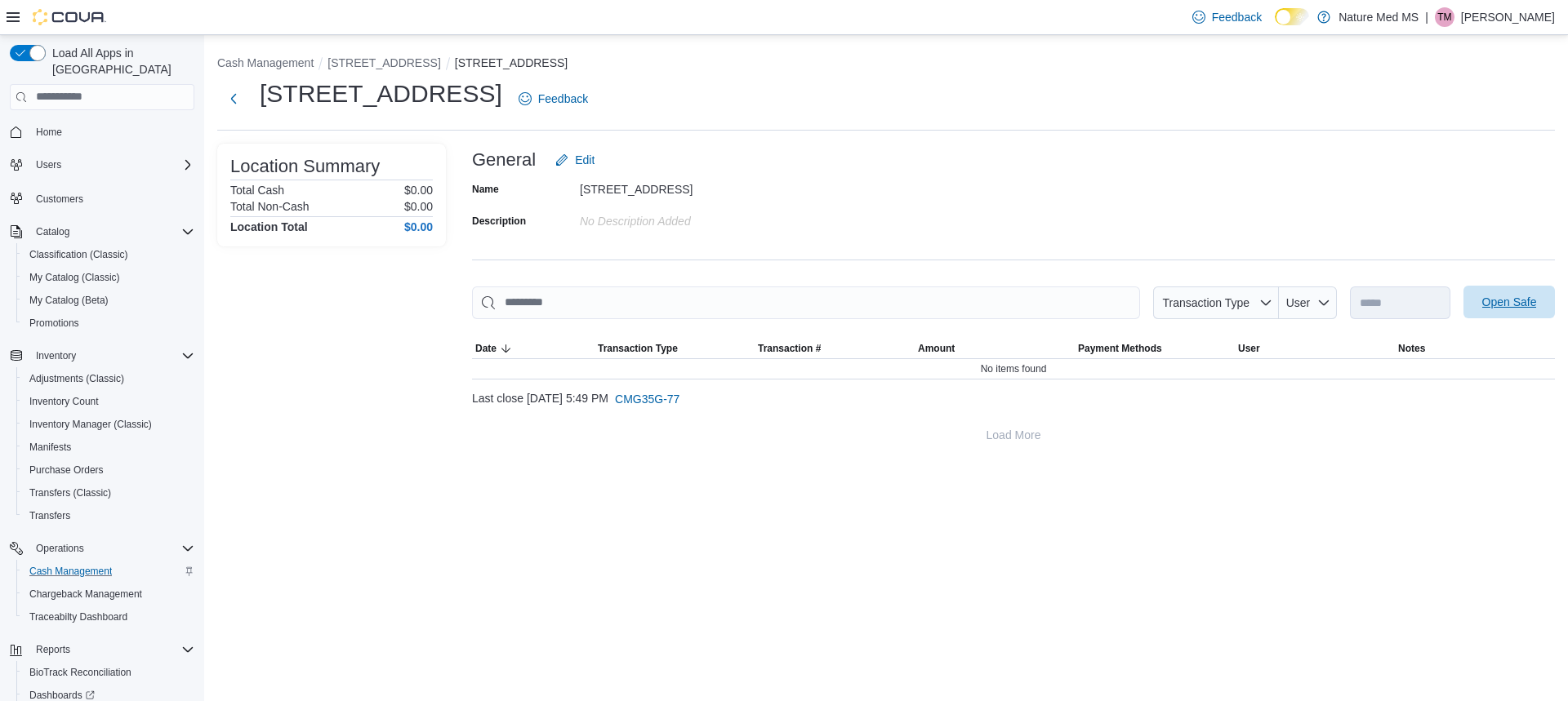
click at [1517, 300] on span "Open Safe" at bounding box center [1510, 301] width 55 height 16
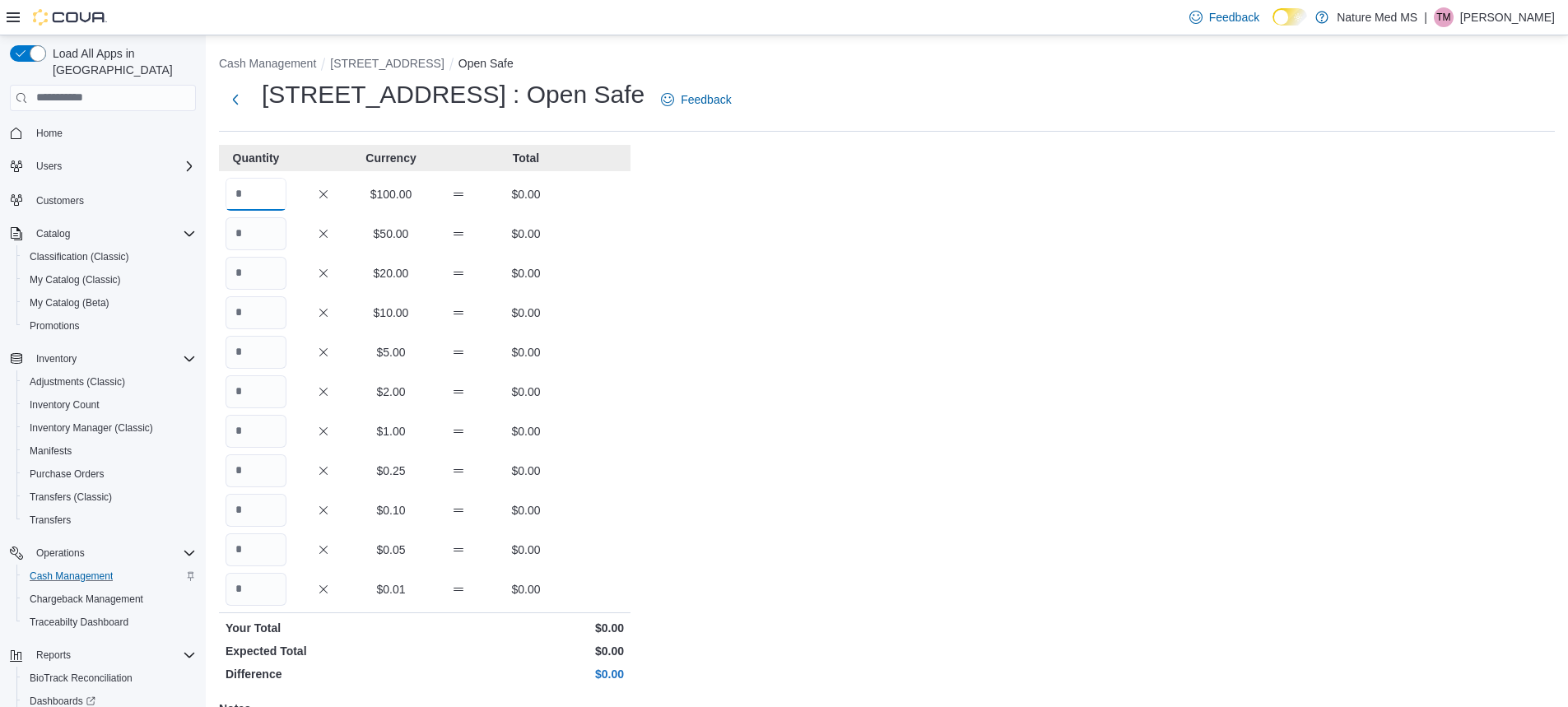
click at [278, 195] on input "Quantity" at bounding box center [255, 194] width 61 height 33
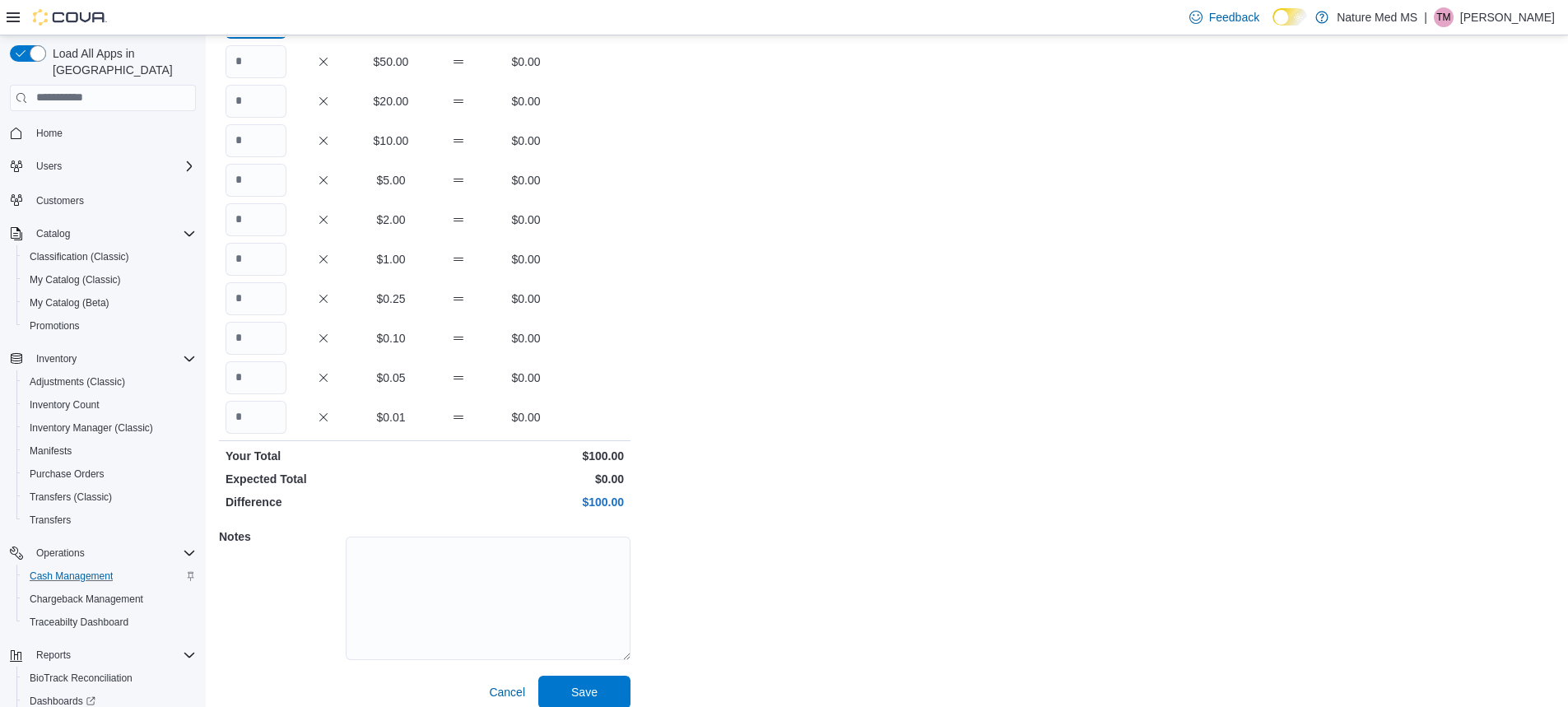
scroll to position [187, 0]
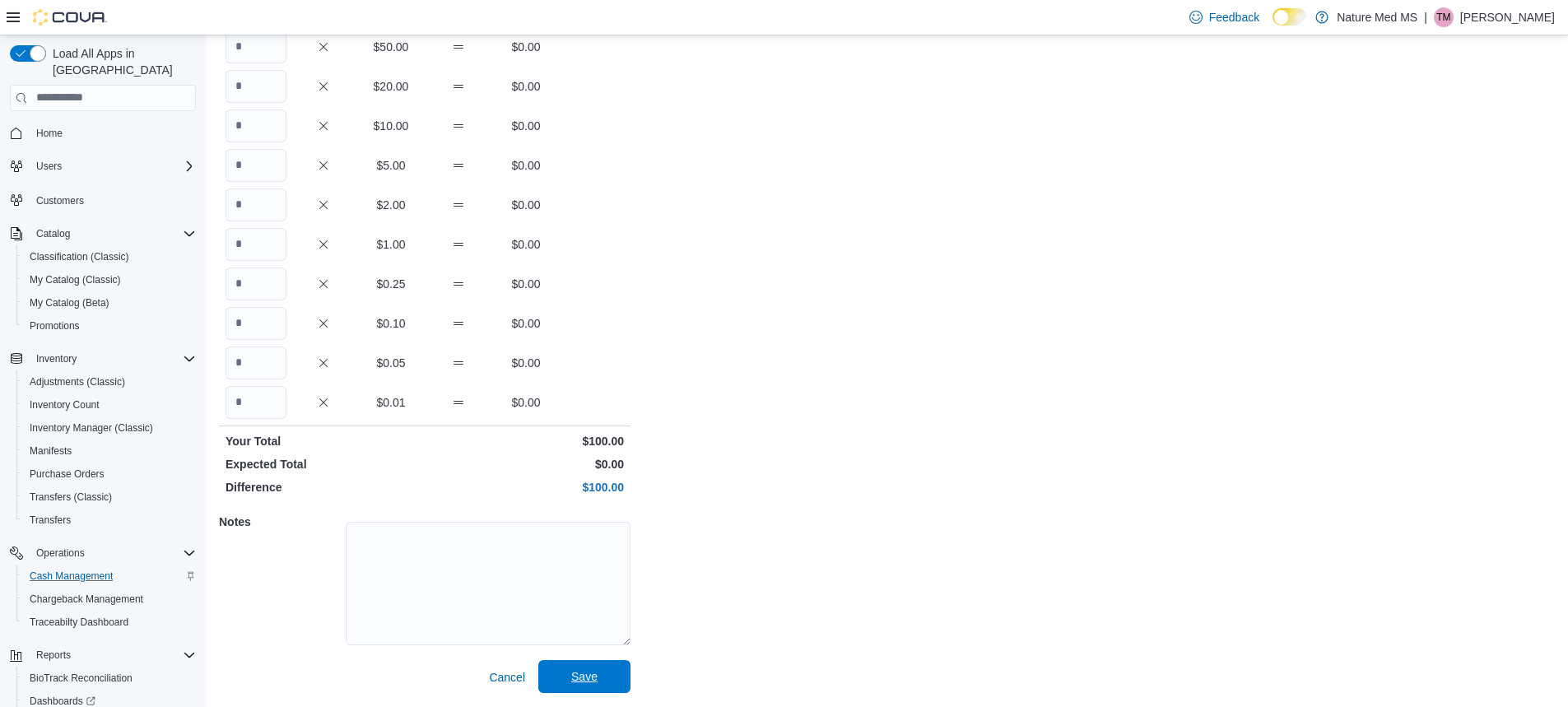
type input "*"
click at [596, 681] on span "Save" at bounding box center [584, 676] width 26 height 16
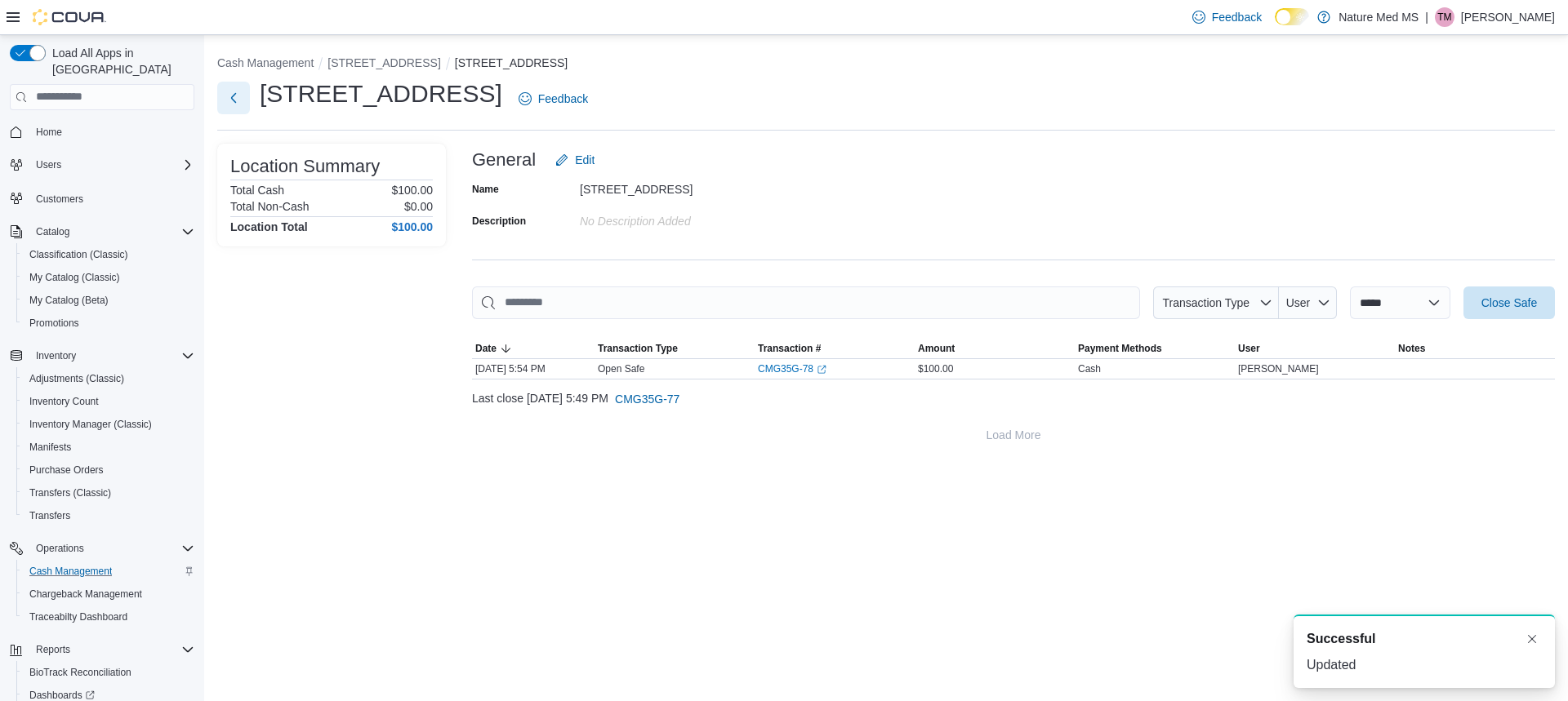
click at [239, 101] on button "Next" at bounding box center [234, 98] width 33 height 33
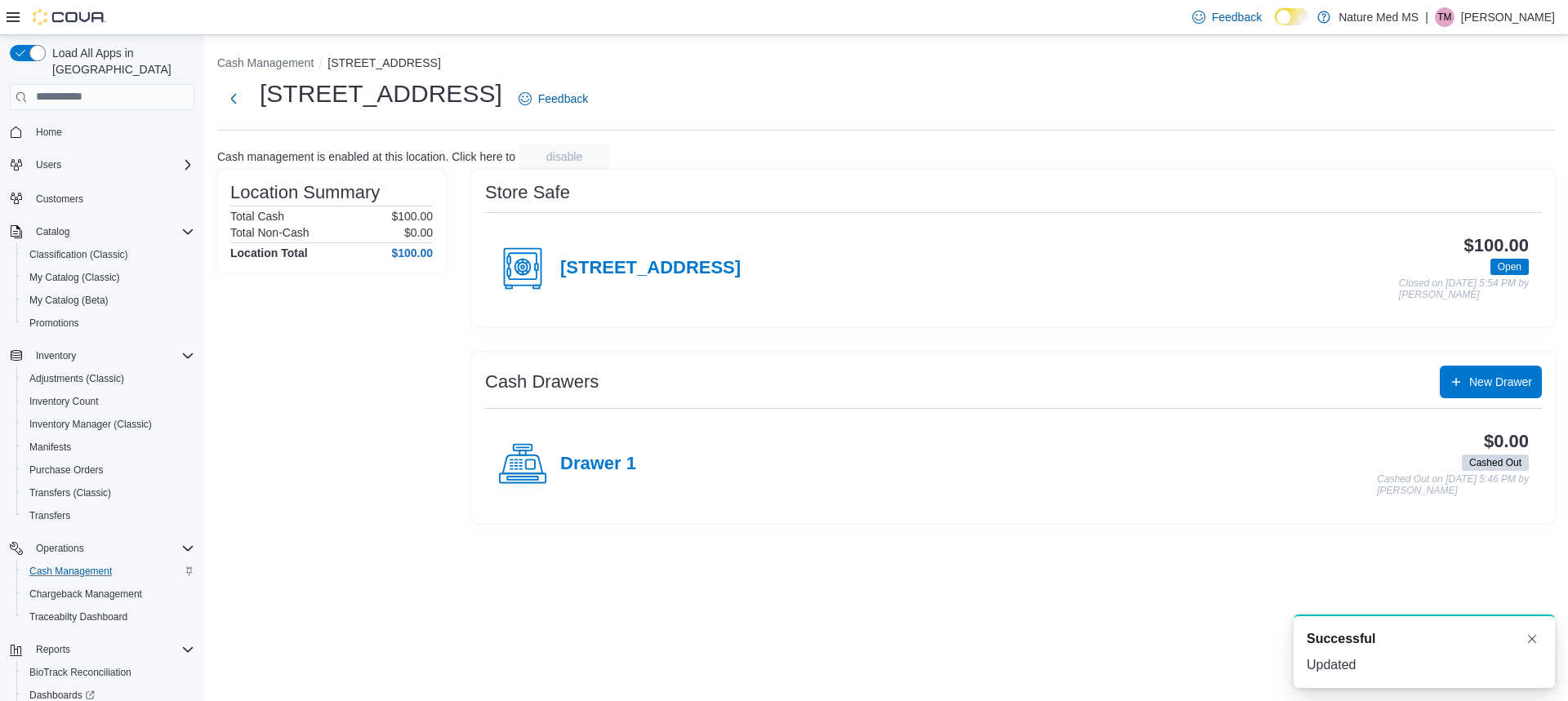
click at [518, 469] on icon at bounding box center [516, 469] width 3 height 0
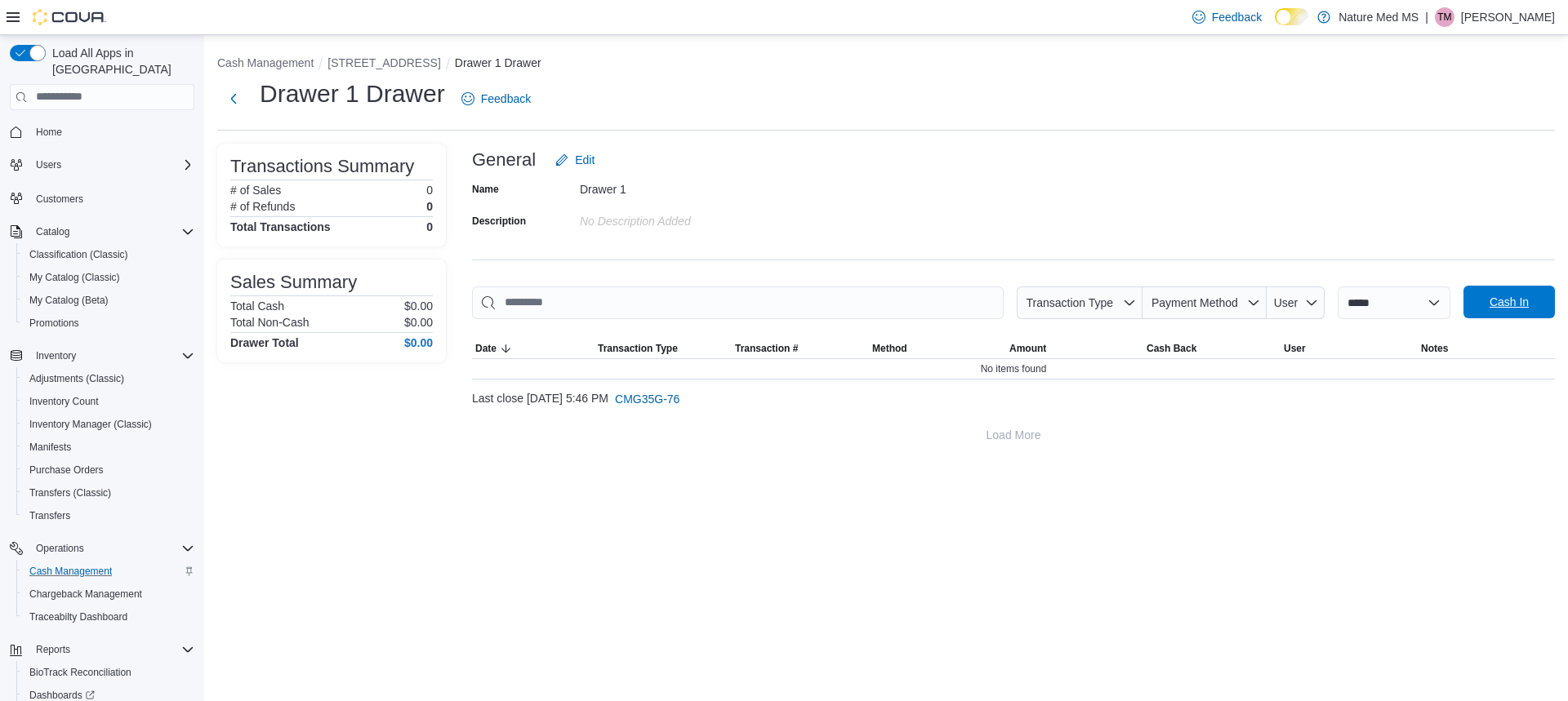
click at [1503, 302] on span "Cash In" at bounding box center [1510, 301] width 39 height 16
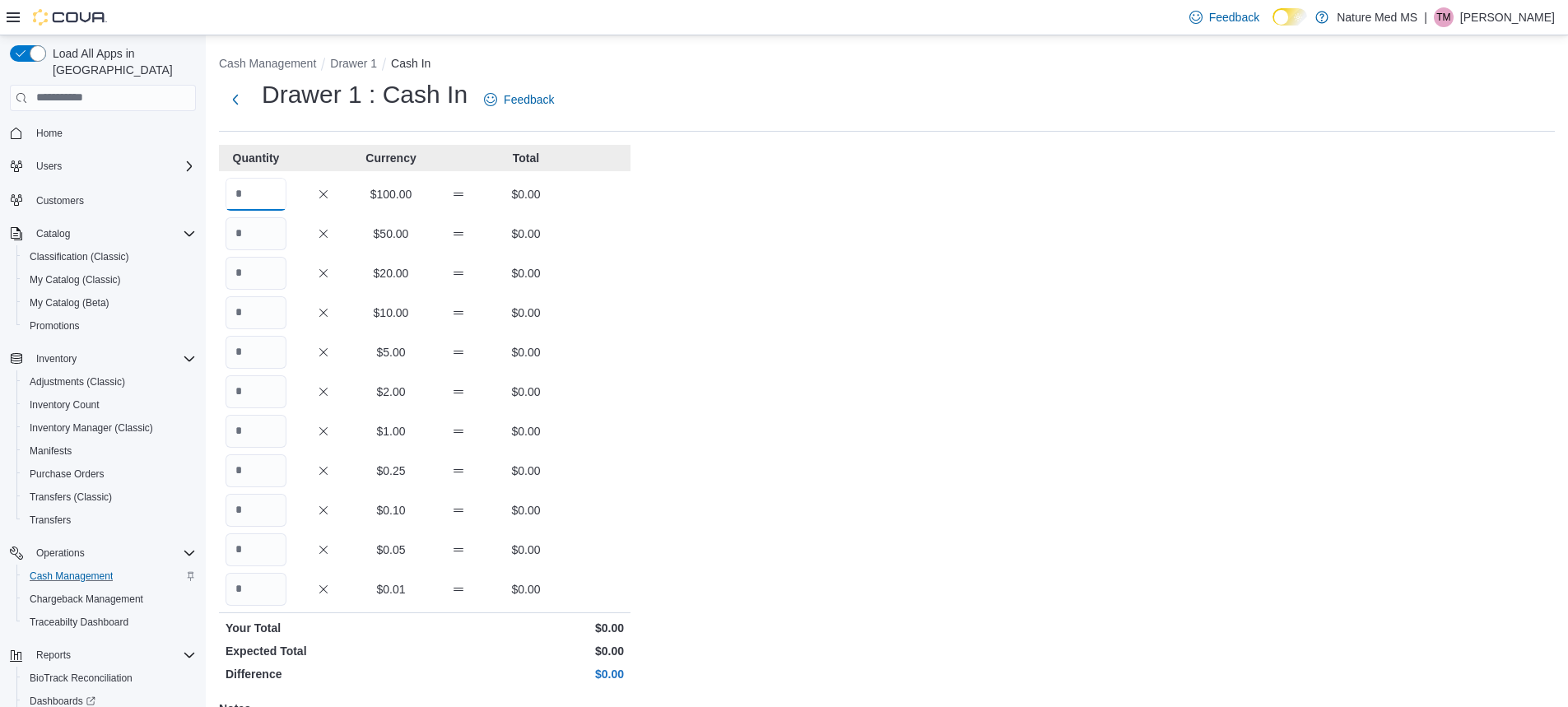
drag, startPoint x: 257, startPoint y: 182, endPoint x: 279, endPoint y: 154, distance: 35.6
click at [259, 183] on input "Quantity" at bounding box center [255, 194] width 61 height 33
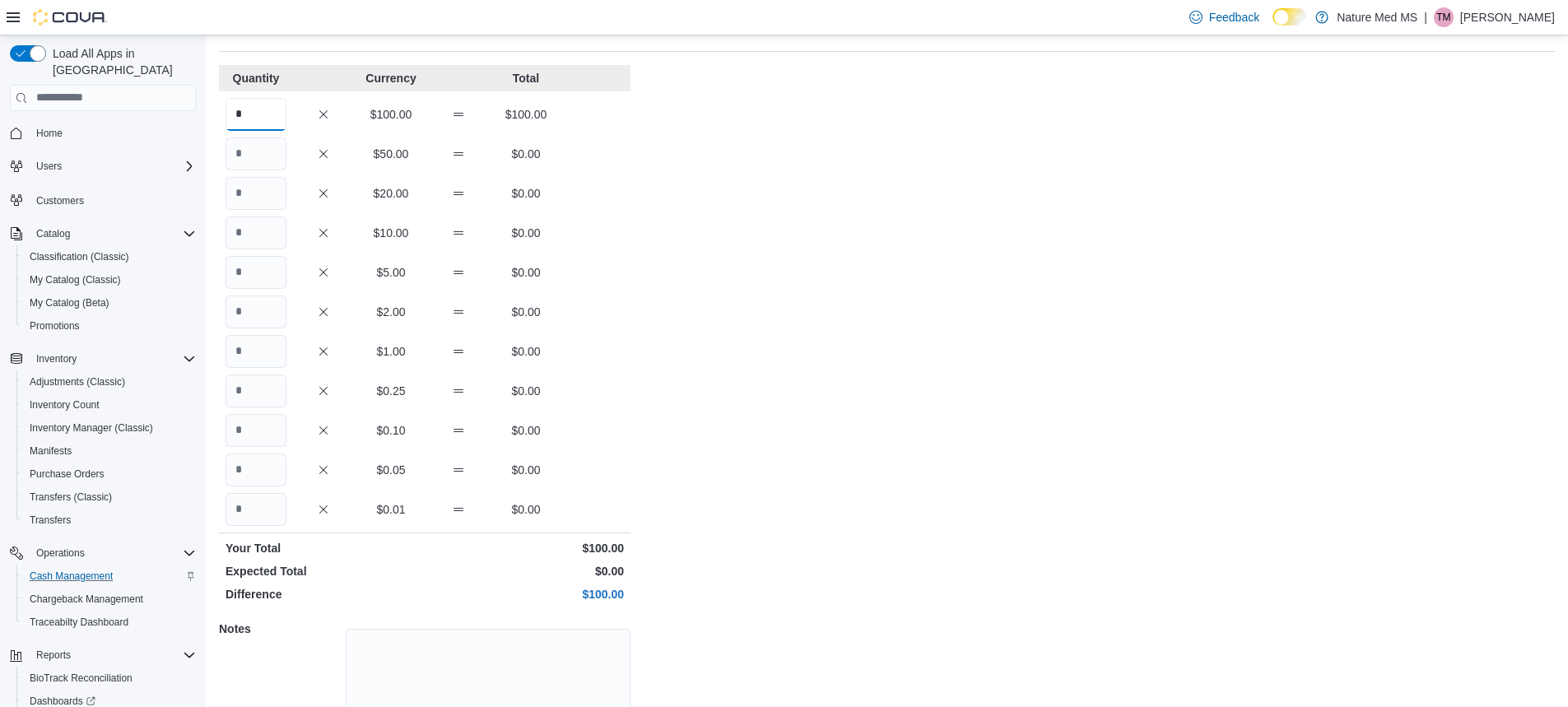
scroll to position [187, 0]
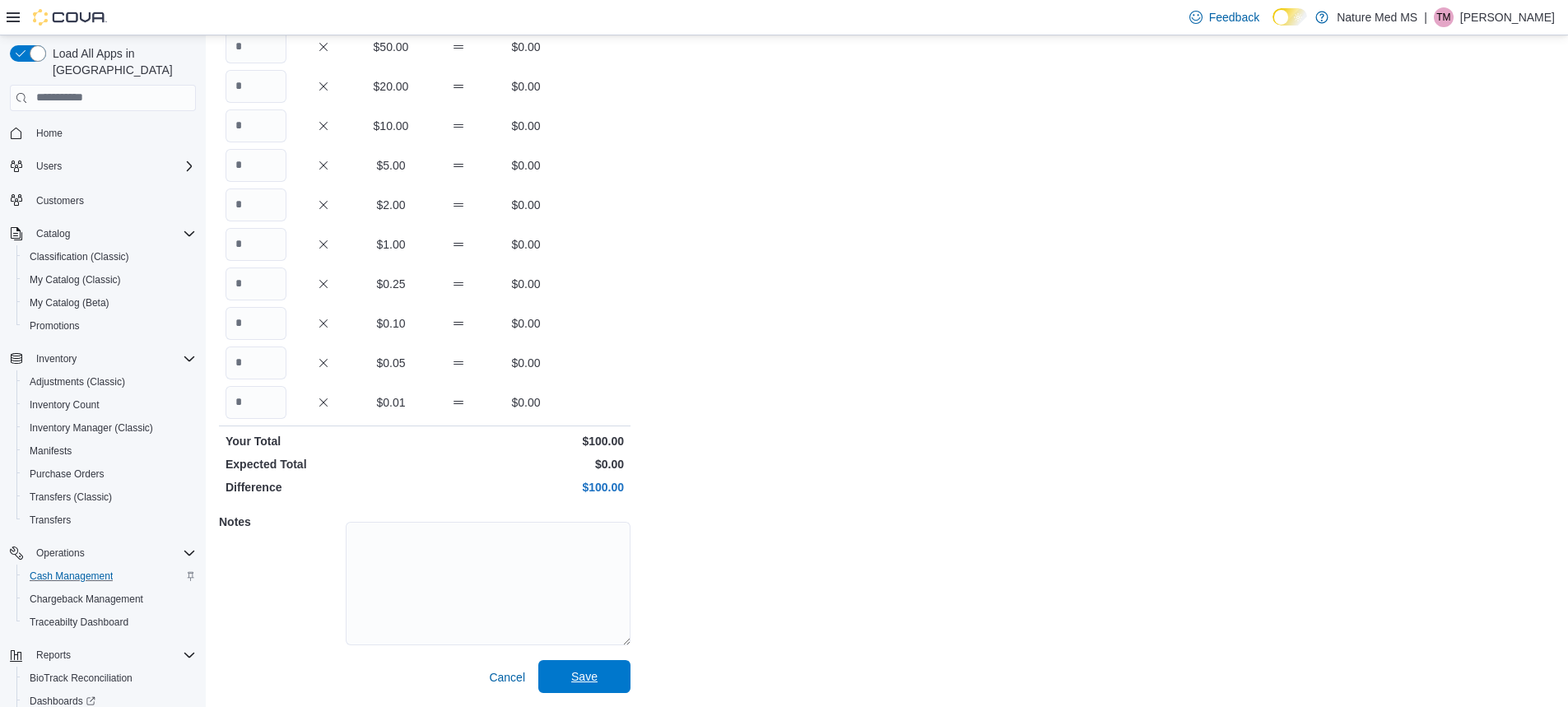
type input "*"
click at [588, 674] on span "Save" at bounding box center [584, 676] width 26 height 16
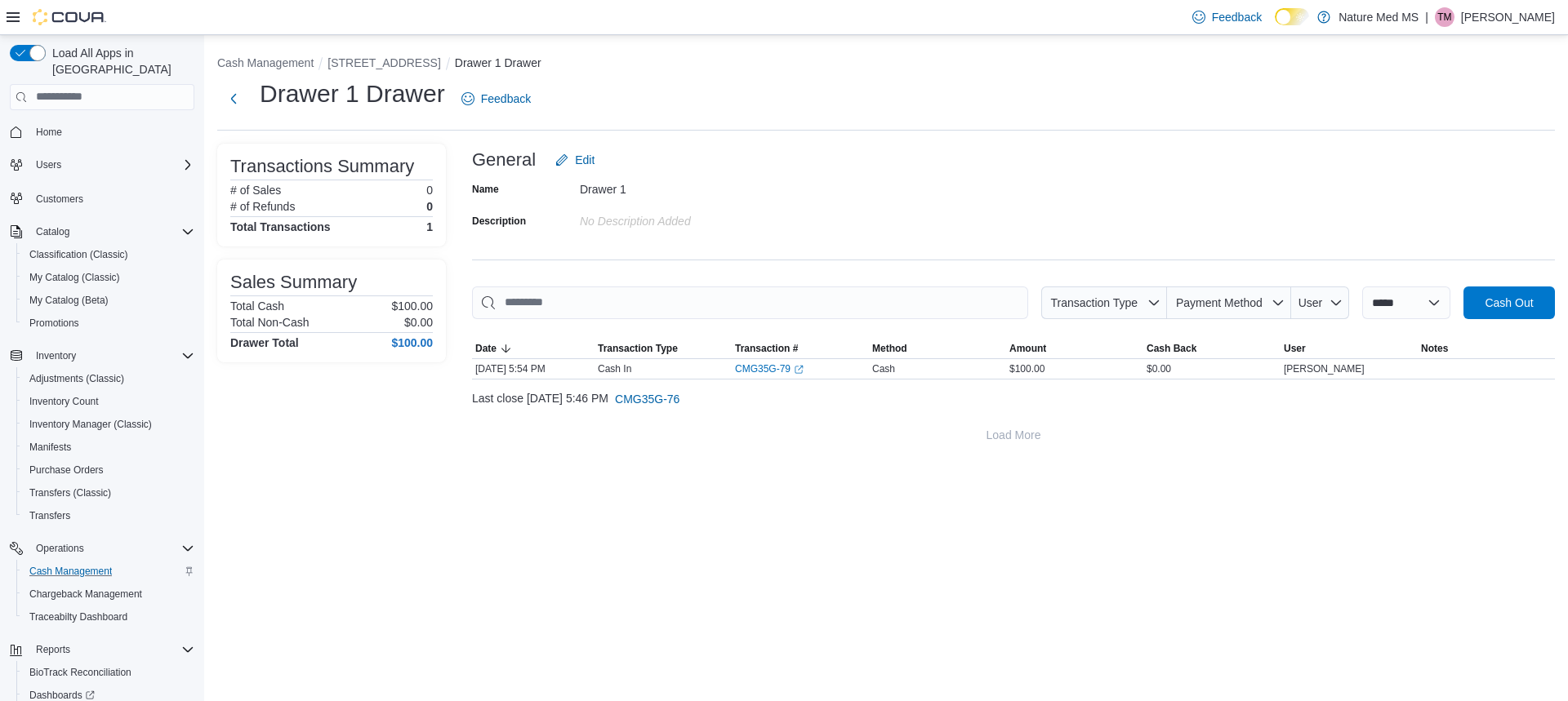
click at [1224, 572] on div "**********" at bounding box center [886, 369] width 1364 height 666
click at [232, 101] on button "Next" at bounding box center [234, 98] width 33 height 33
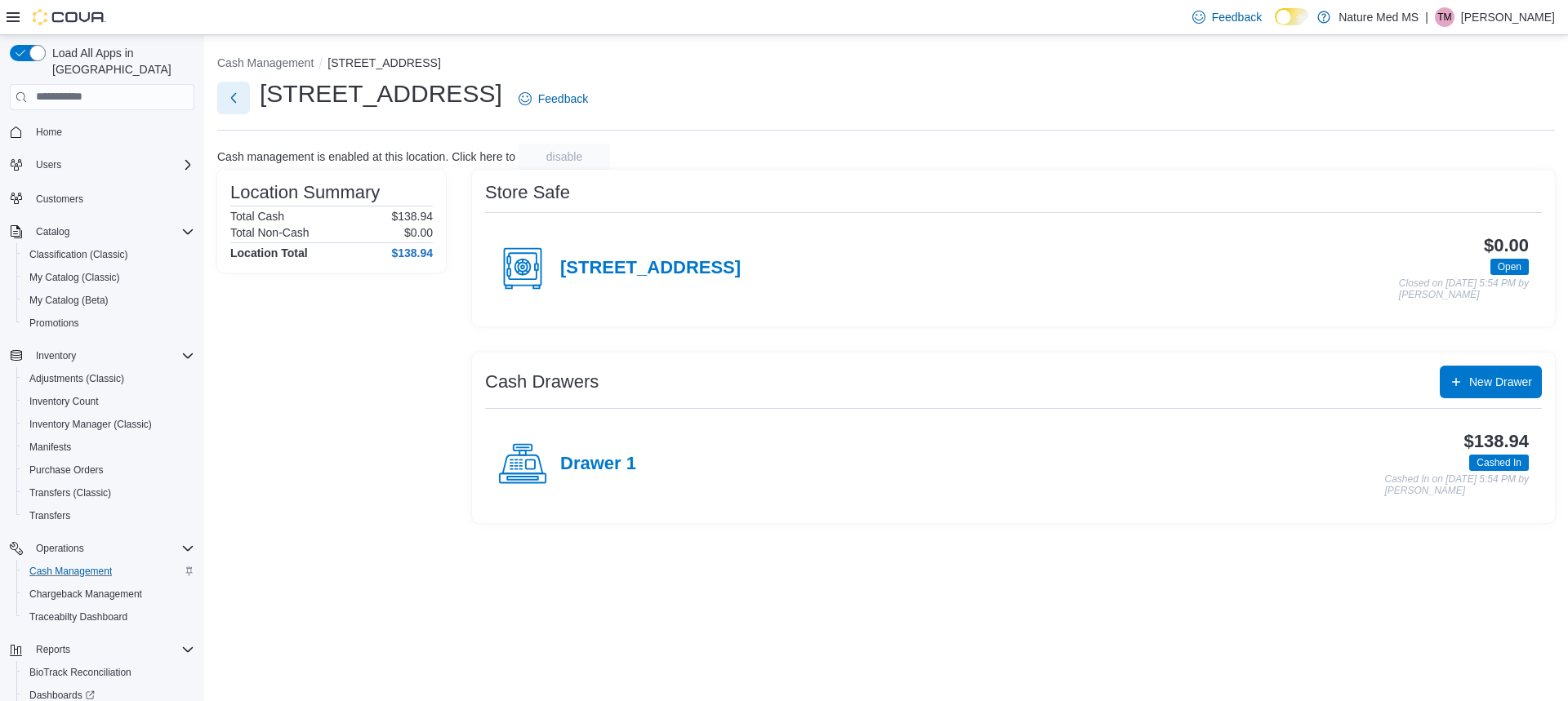
click at [227, 97] on button "Next" at bounding box center [234, 98] width 33 height 33
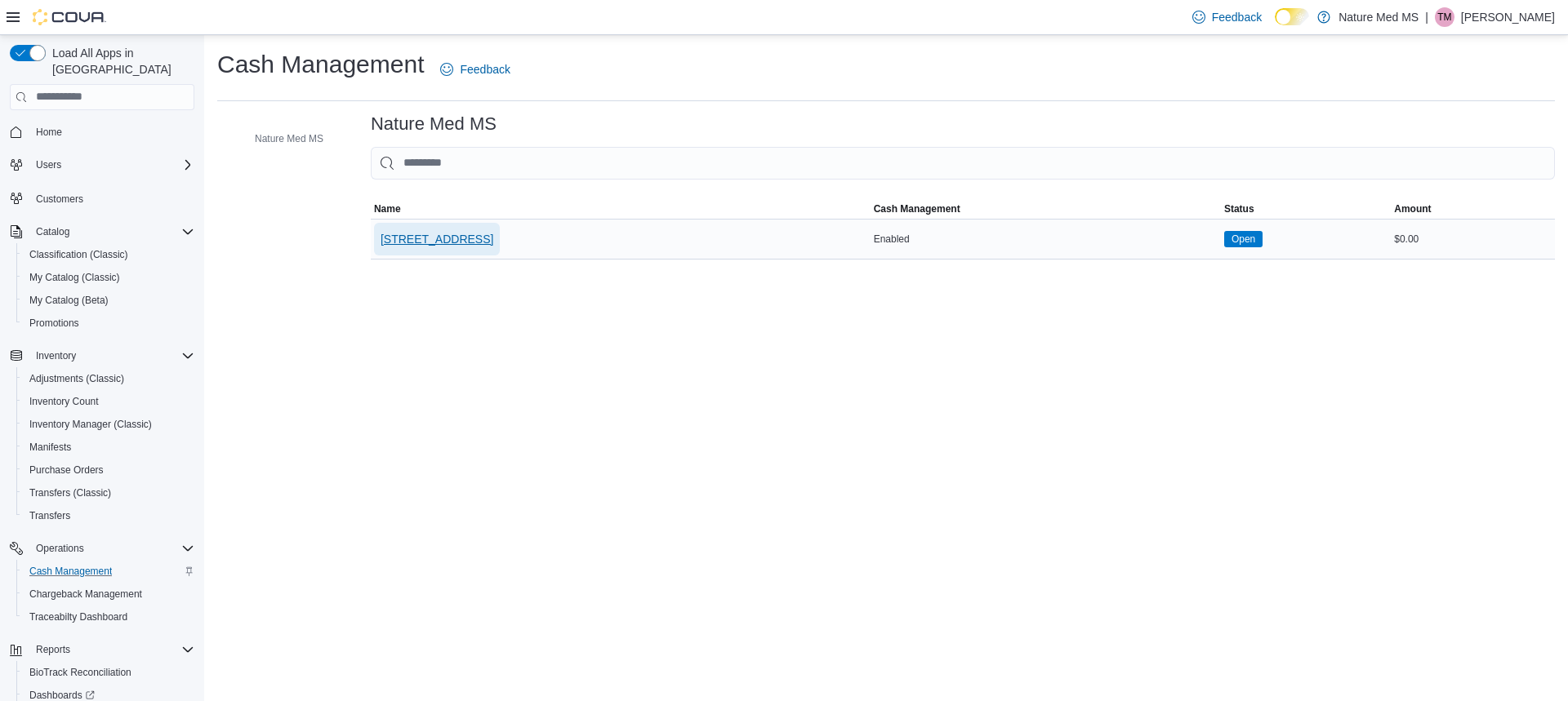
click at [434, 241] on span "[STREET_ADDRESS]" at bounding box center [437, 238] width 113 height 16
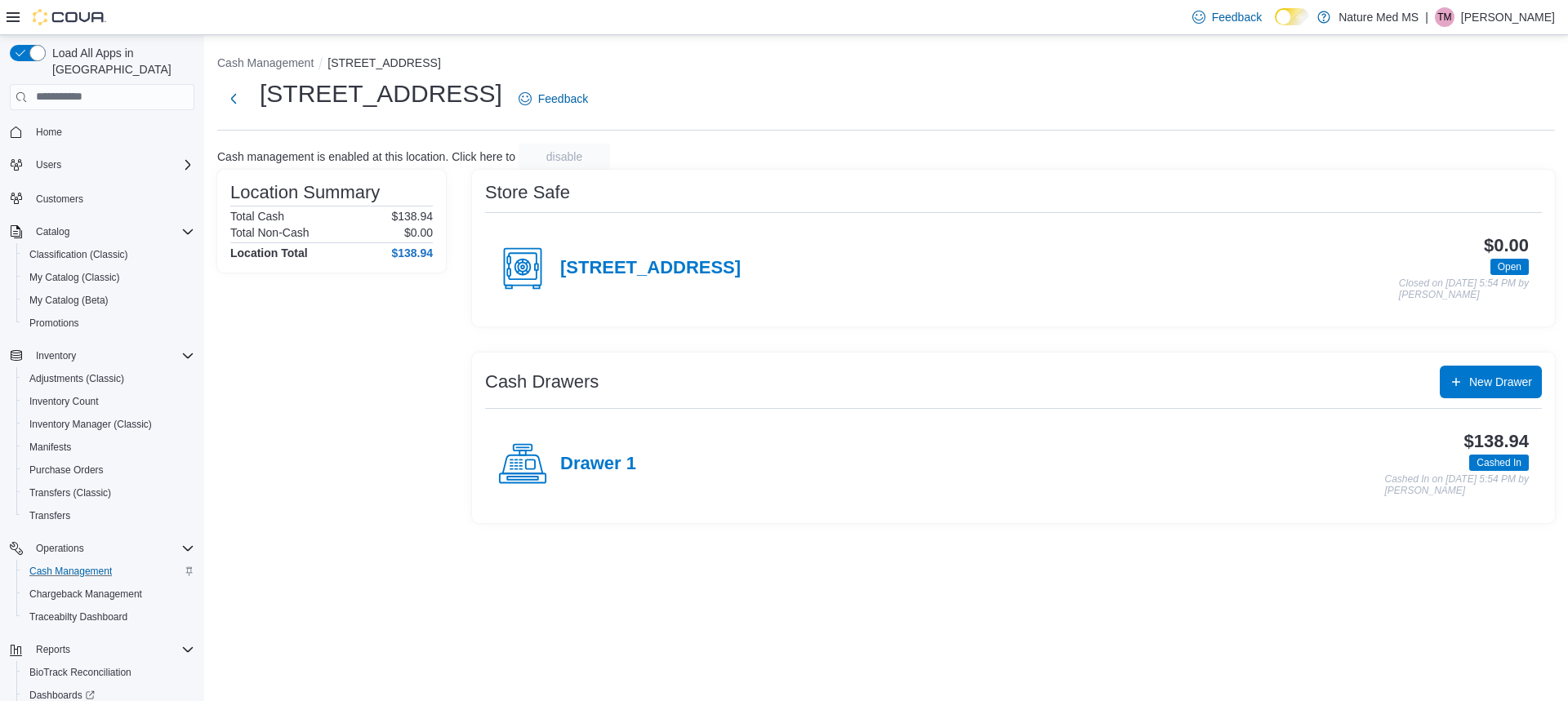
click at [525, 267] on circle at bounding box center [523, 267] width 3 height 3
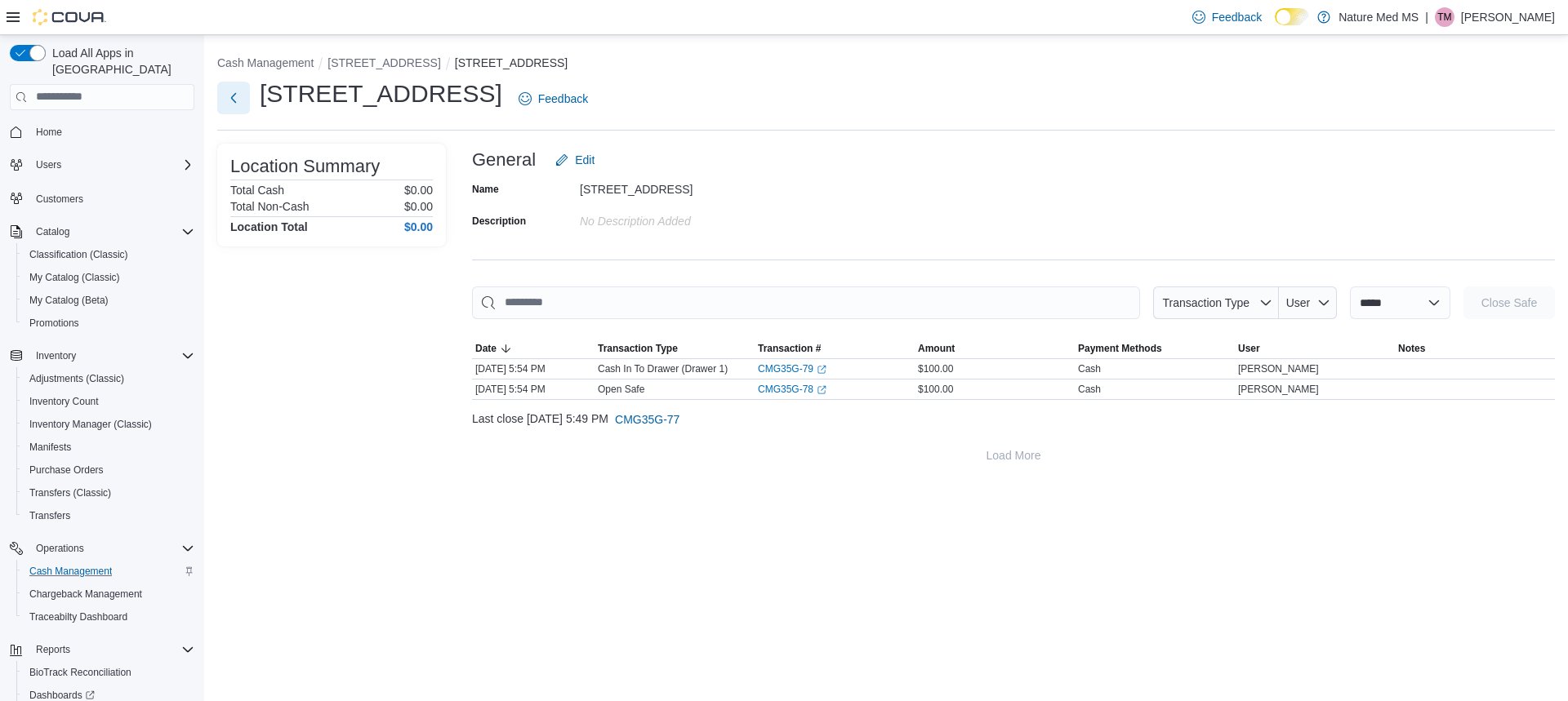
click at [236, 100] on button "Next" at bounding box center [234, 98] width 33 height 33
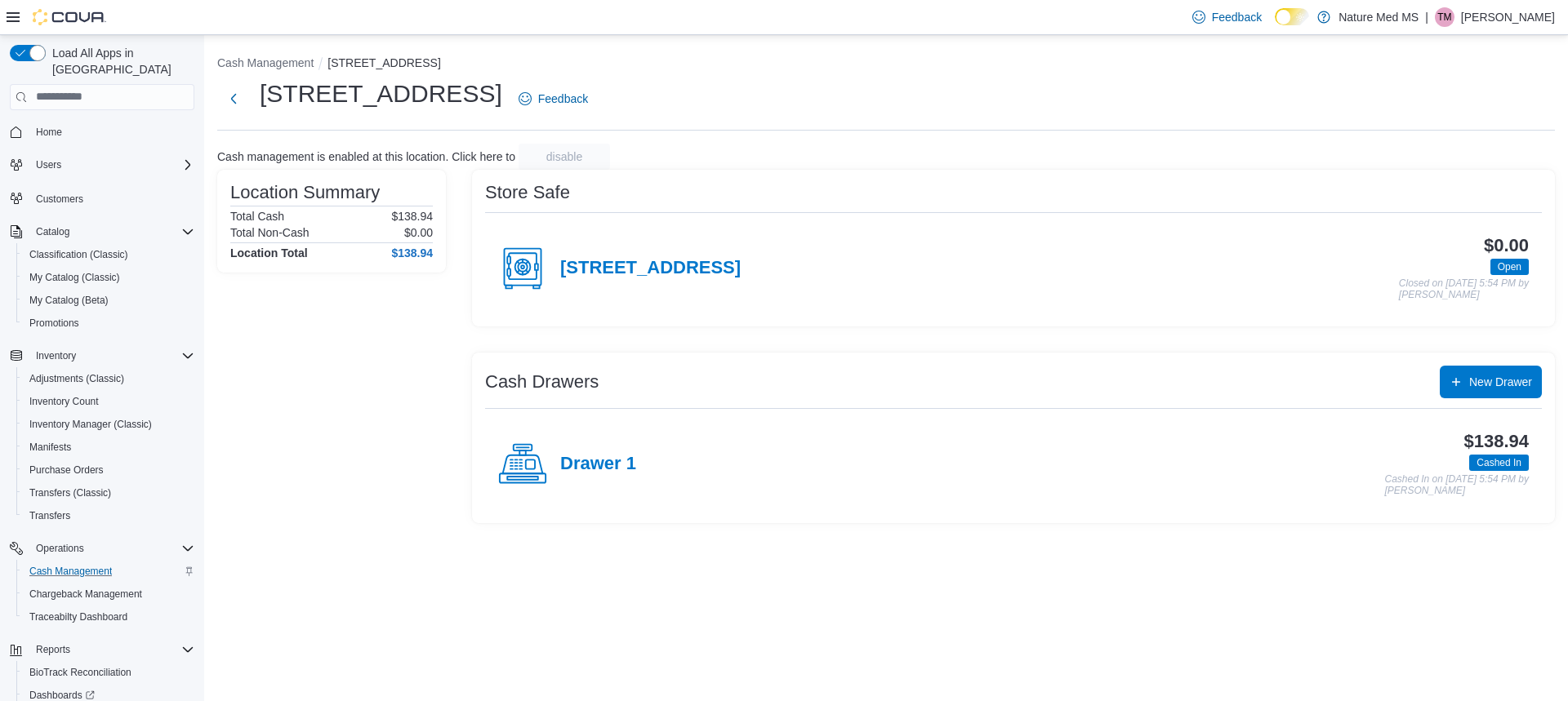
click at [520, 472] on icon at bounding box center [523, 464] width 49 height 49
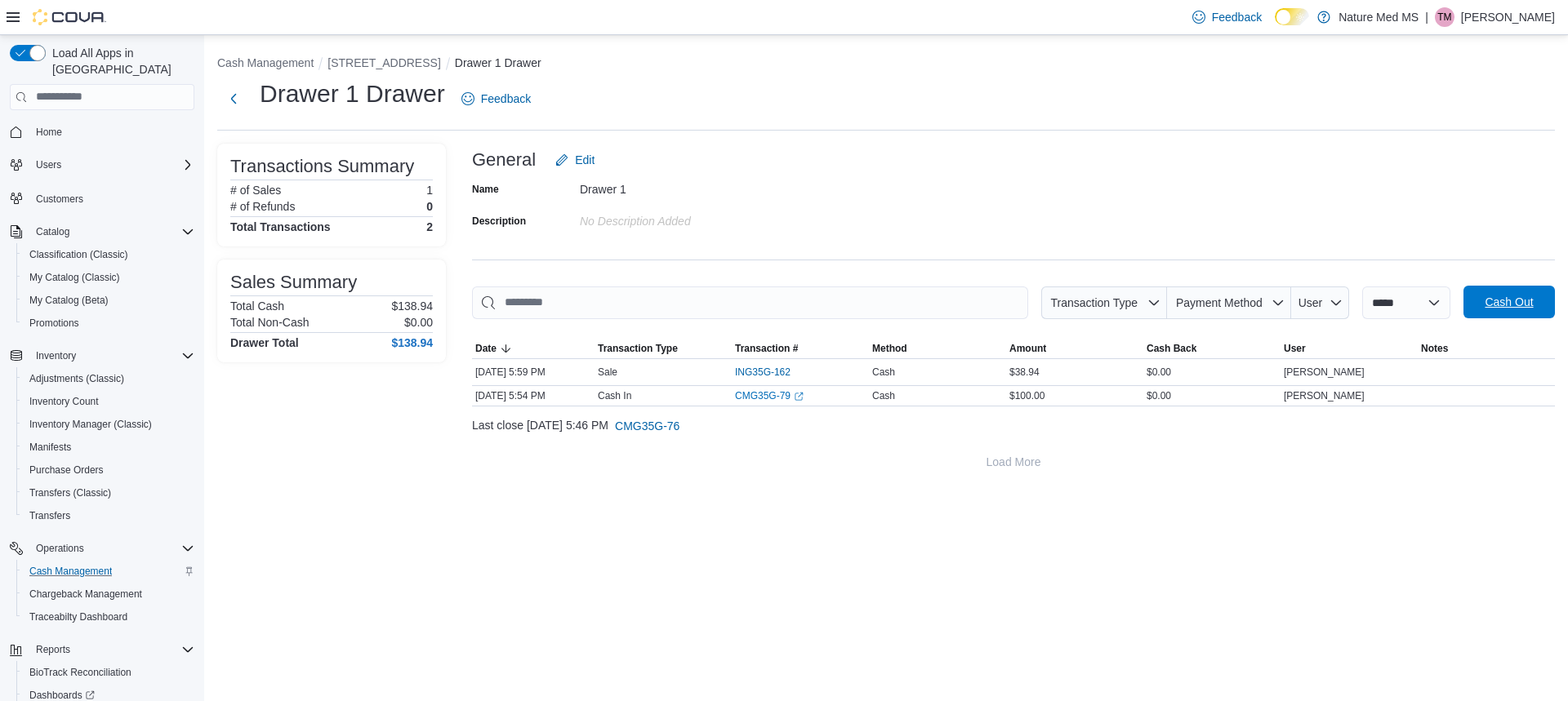
click at [1498, 300] on span "Cash Out" at bounding box center [1509, 301] width 48 height 16
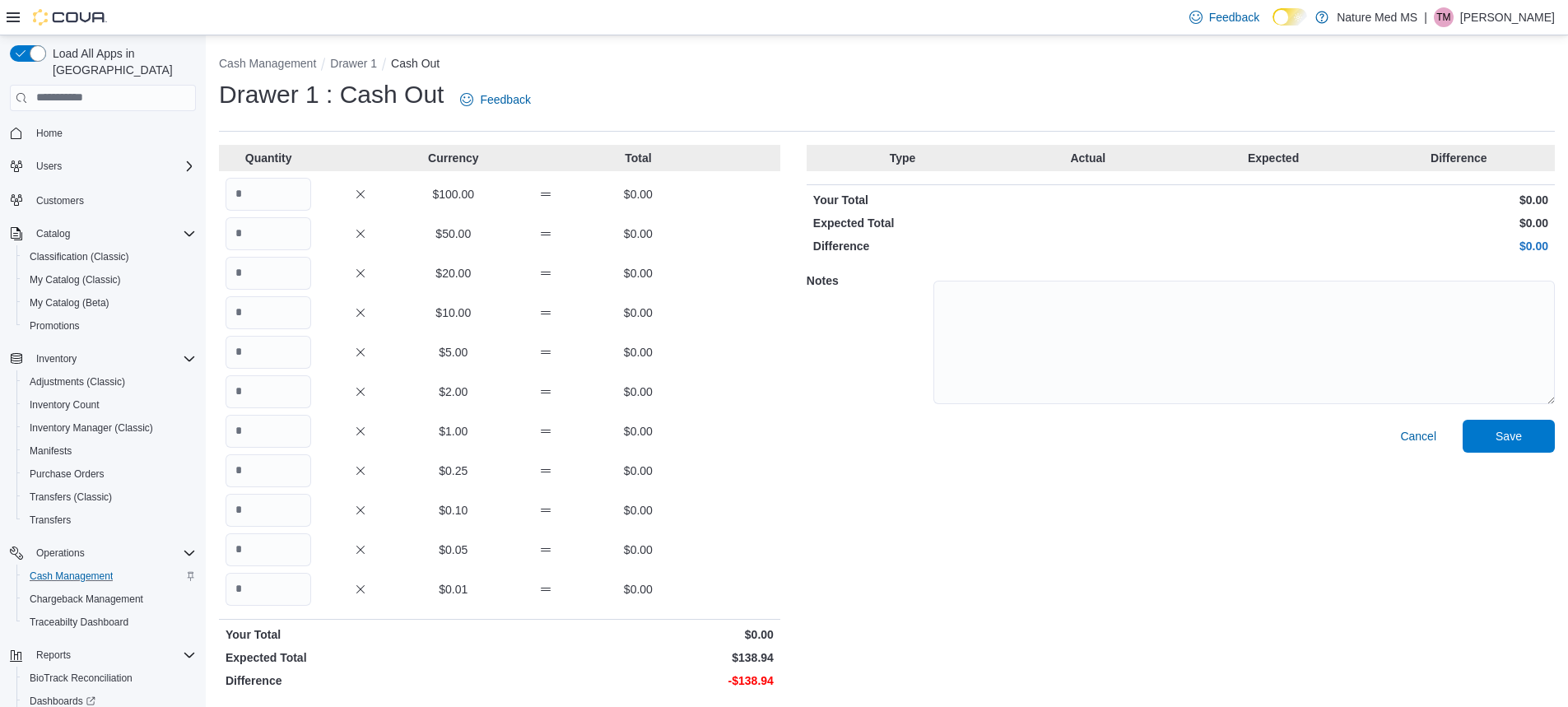
scroll to position [2, 0]
click at [295, 200] on input "Quantity" at bounding box center [268, 193] width 85 height 33
type input "*"
click at [278, 438] on input "Quantity" at bounding box center [268, 430] width 85 height 33
type input "**"
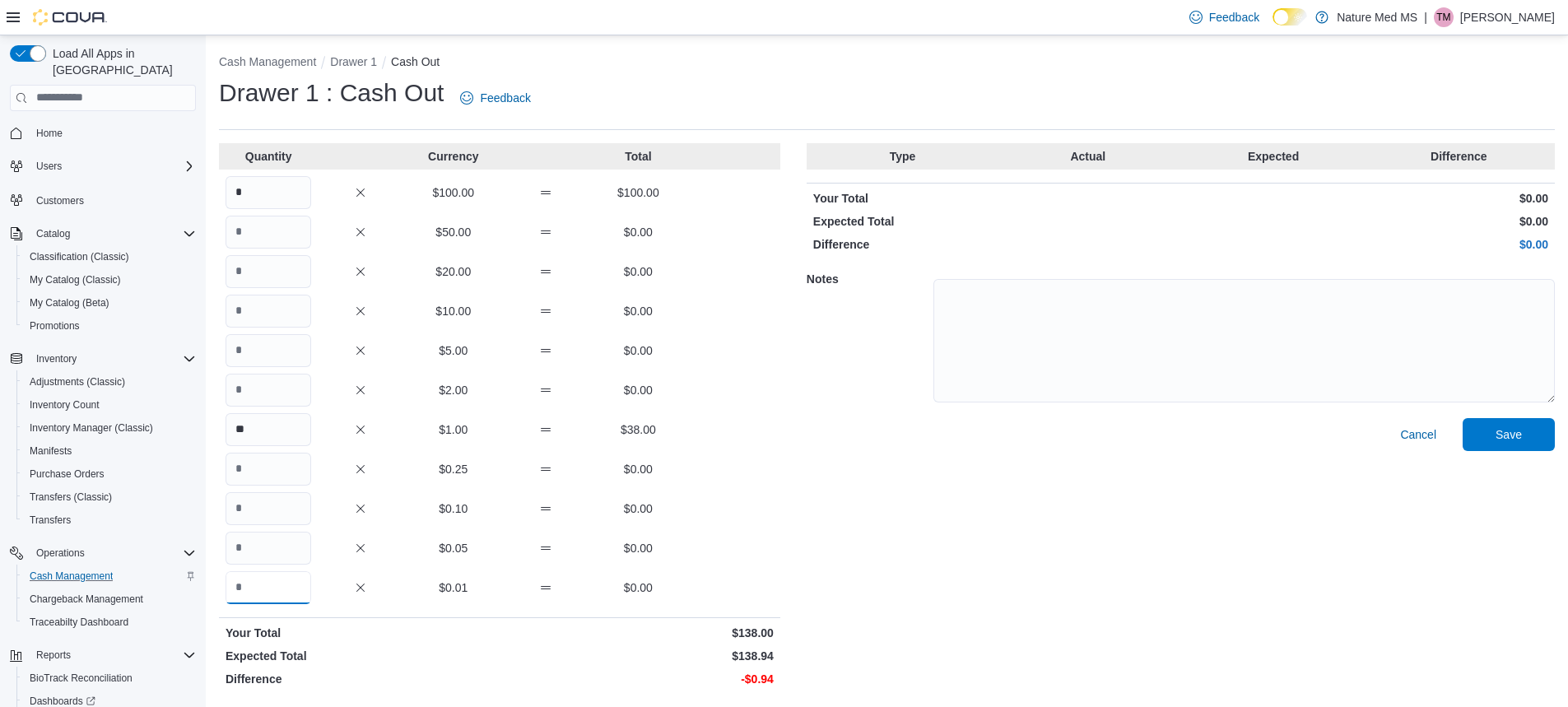
drag, startPoint x: 281, startPoint y: 587, endPoint x: 290, endPoint y: 588, distance: 9.1
click at [290, 588] on input "Quantity" at bounding box center [268, 588] width 85 height 33
drag, startPoint x: 290, startPoint y: 588, endPoint x: 472, endPoint y: 507, distance: 199.2
click at [472, 507] on div "Quantity Currency Total * $100.00 $100.00 $50.00 $0.00 $20.00 $0.00 $10.00 $0.0…" at bounding box center [500, 419] width 561 height 551
type input "**"
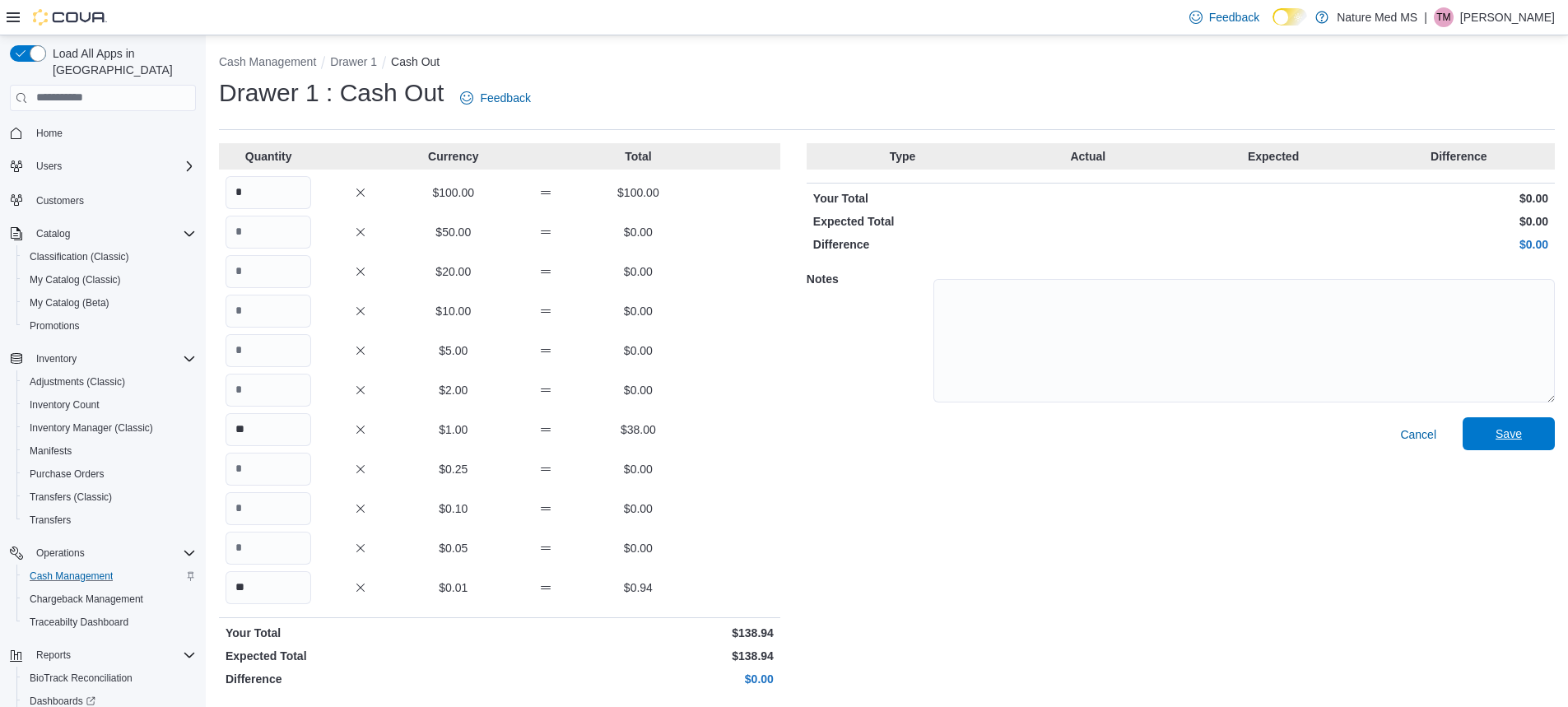
click at [1520, 433] on span "Save" at bounding box center [1508, 433] width 26 height 16
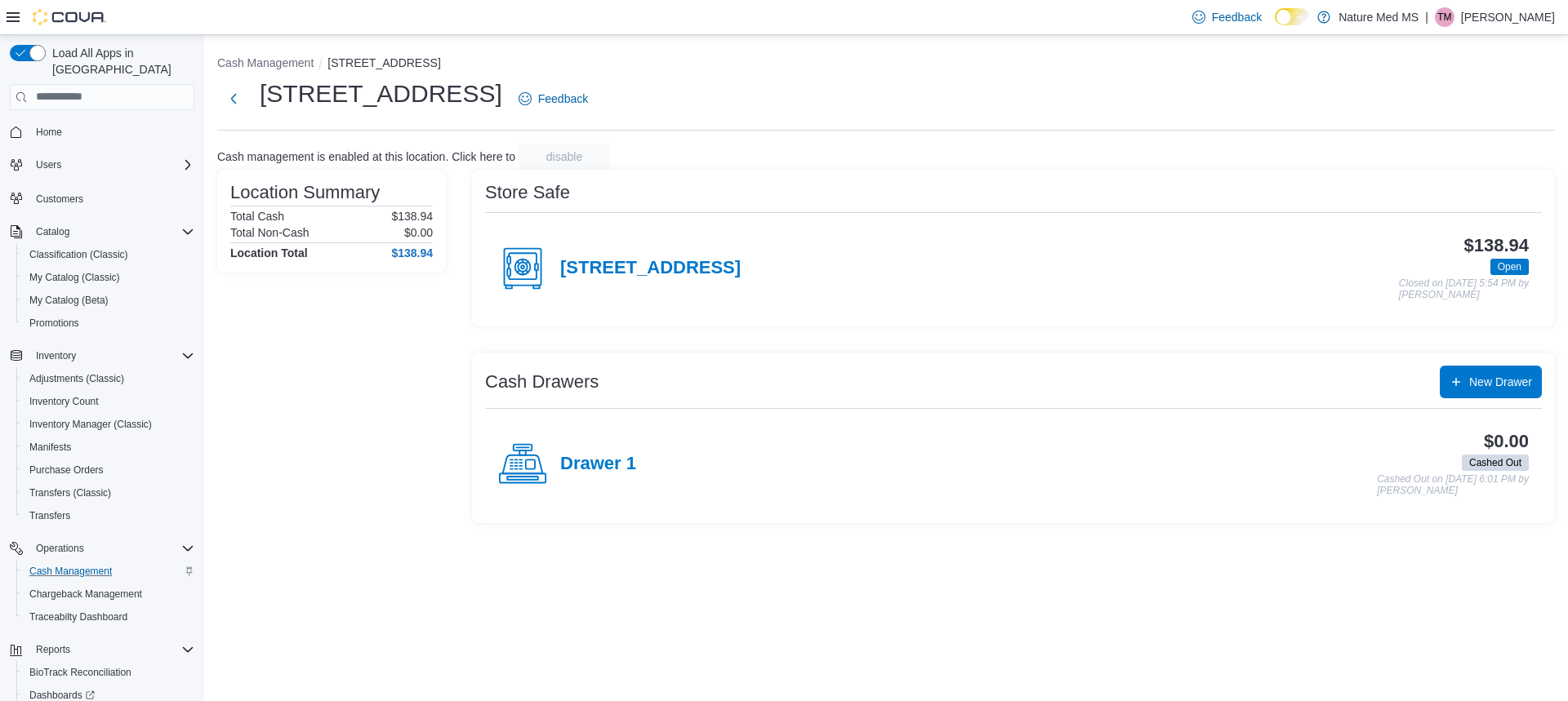
click at [514, 260] on icon at bounding box center [523, 269] width 49 height 49
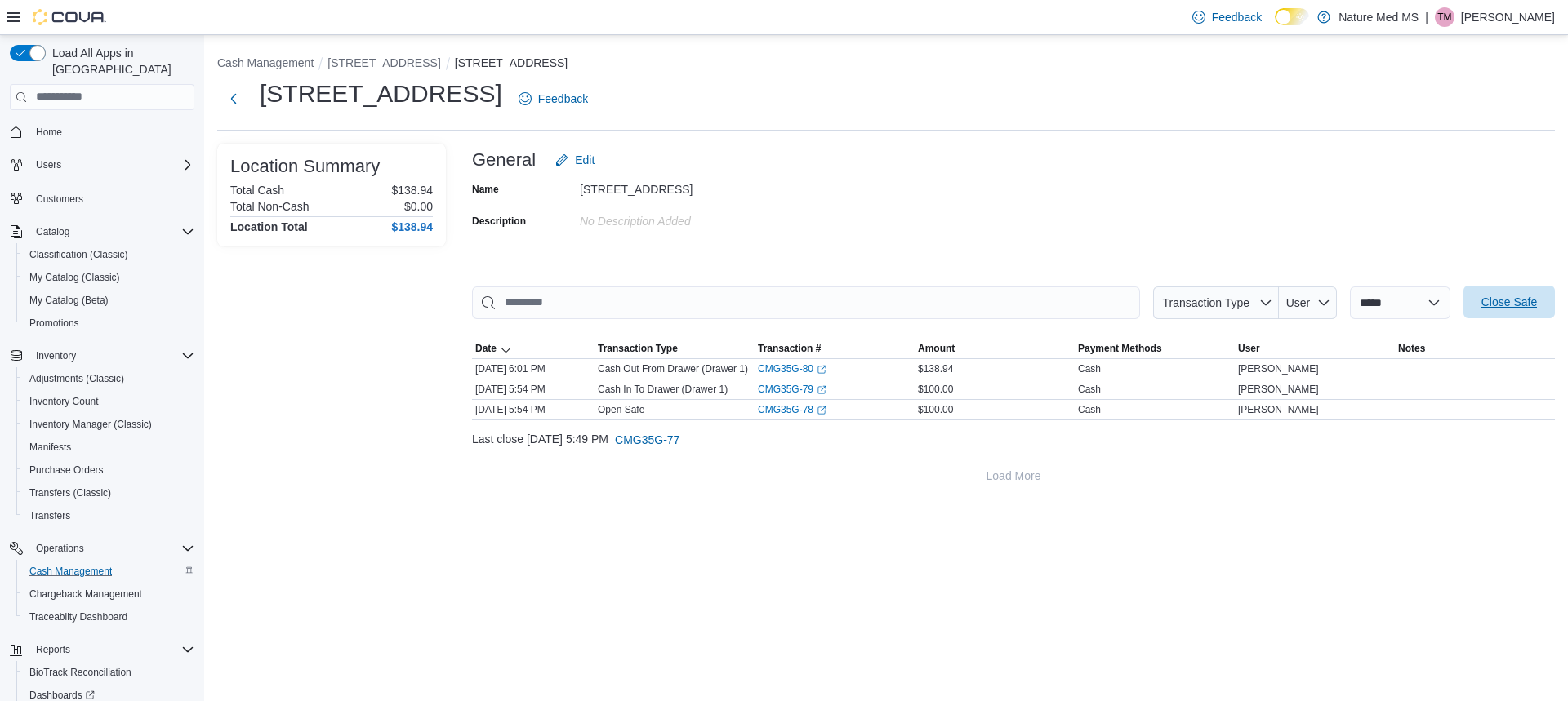
click at [1502, 297] on span "Close Safe" at bounding box center [1510, 301] width 56 height 16
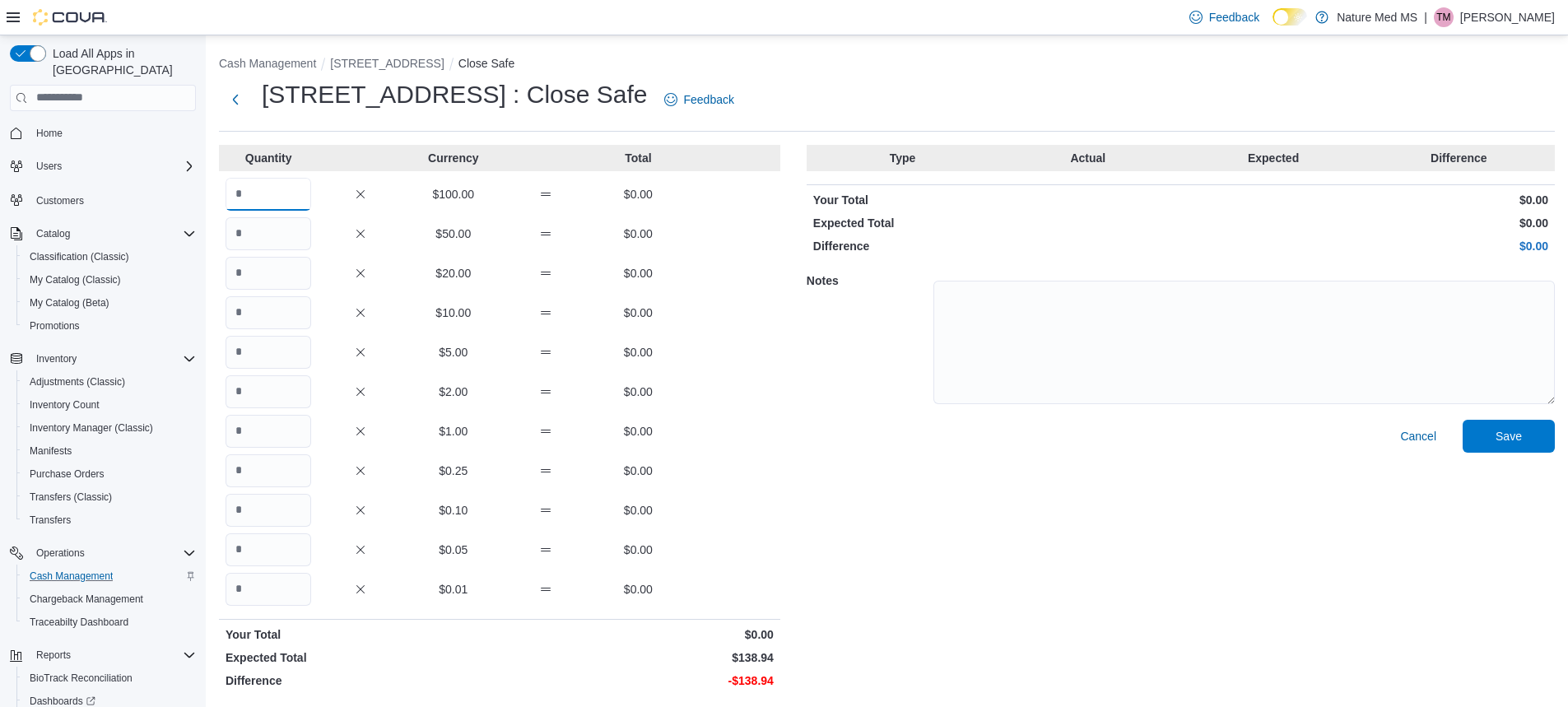
click at [285, 210] on input "Quantity" at bounding box center [268, 194] width 85 height 33
type input "*"
drag, startPoint x: 285, startPoint y: 431, endPoint x: 324, endPoint y: 461, distance: 49.2
click at [288, 434] on input "Quantity" at bounding box center [268, 431] width 85 height 33
type input "**"
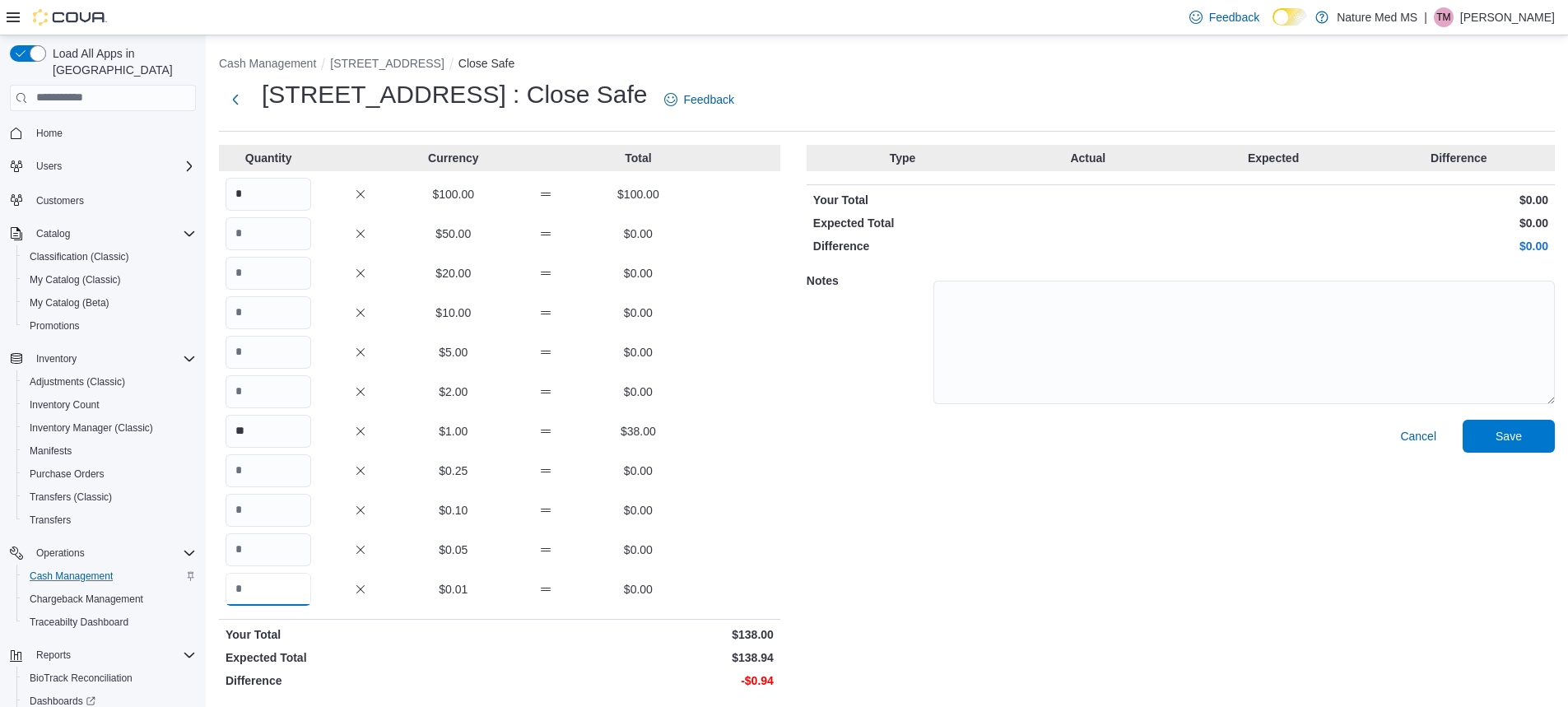
click at [288, 579] on input "Quantity" at bounding box center [268, 589] width 85 height 33
type input "**"
click at [1517, 433] on span "Save" at bounding box center [1508, 435] width 26 height 16
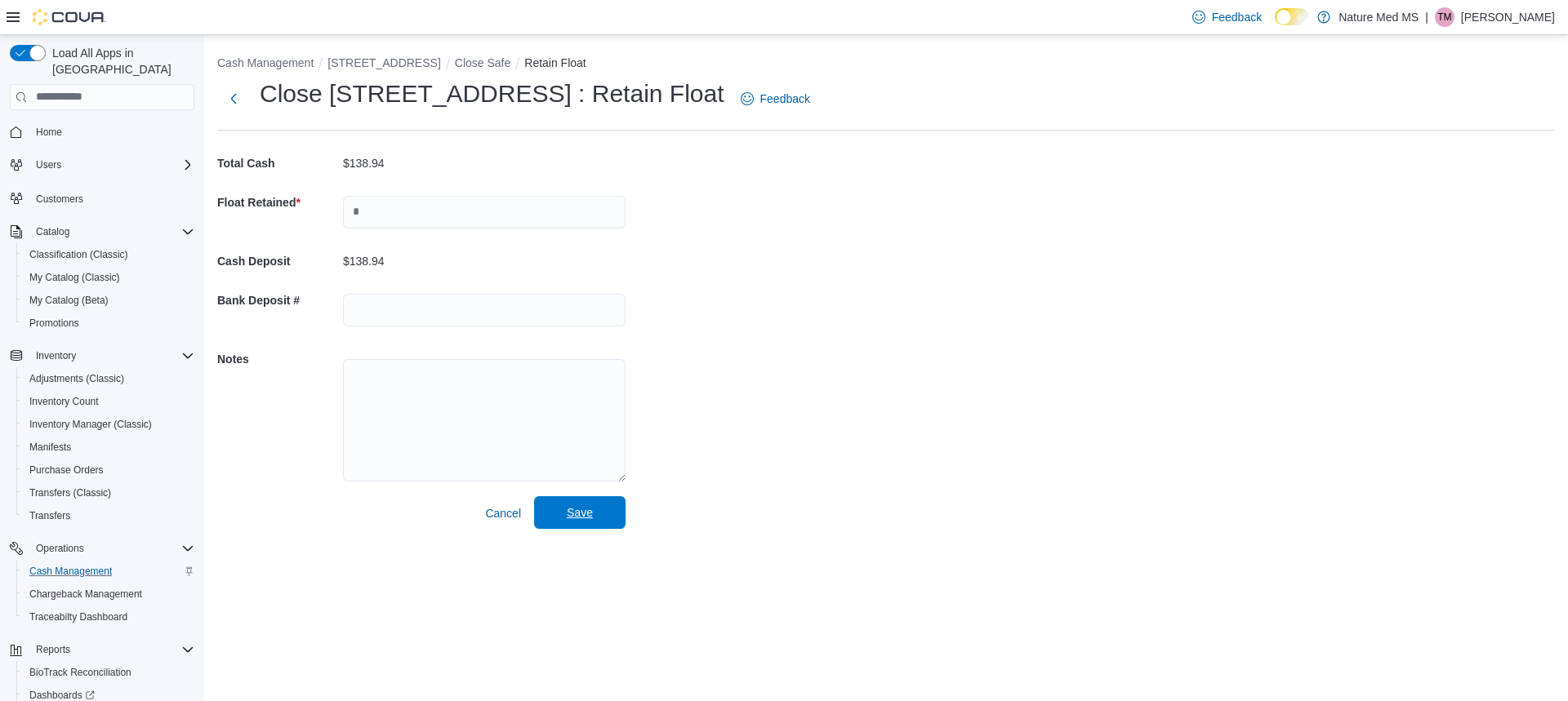
click at [579, 506] on span "Save" at bounding box center [580, 512] width 26 height 16
